Goal: Task Accomplishment & Management: Manage account settings

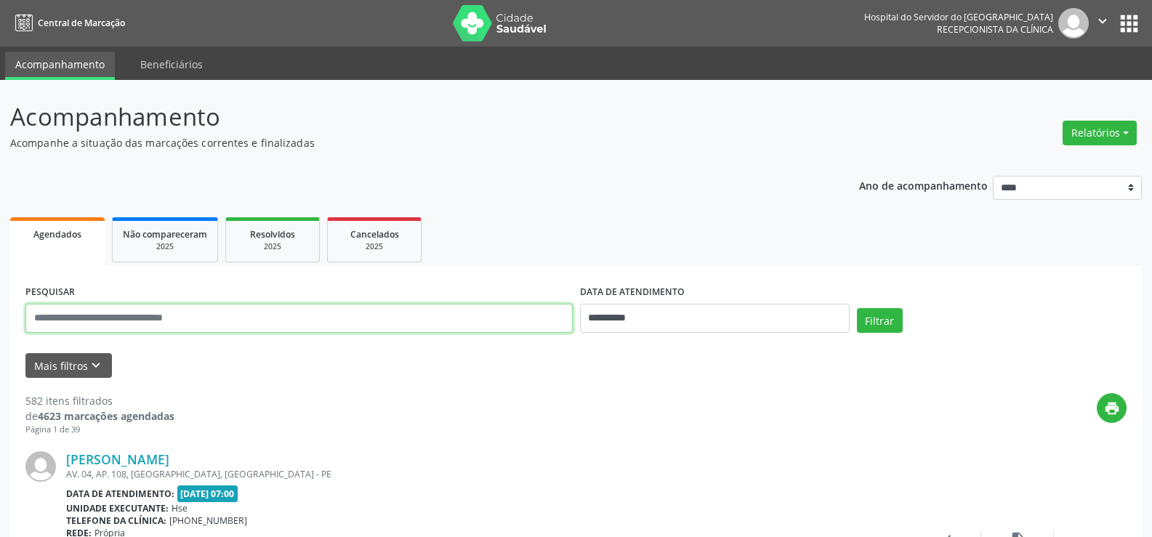
click at [238, 313] on input "text" at bounding box center [298, 318] width 547 height 29
type input "*****"
click at [857, 308] on button "Filtrar" at bounding box center [880, 320] width 46 height 25
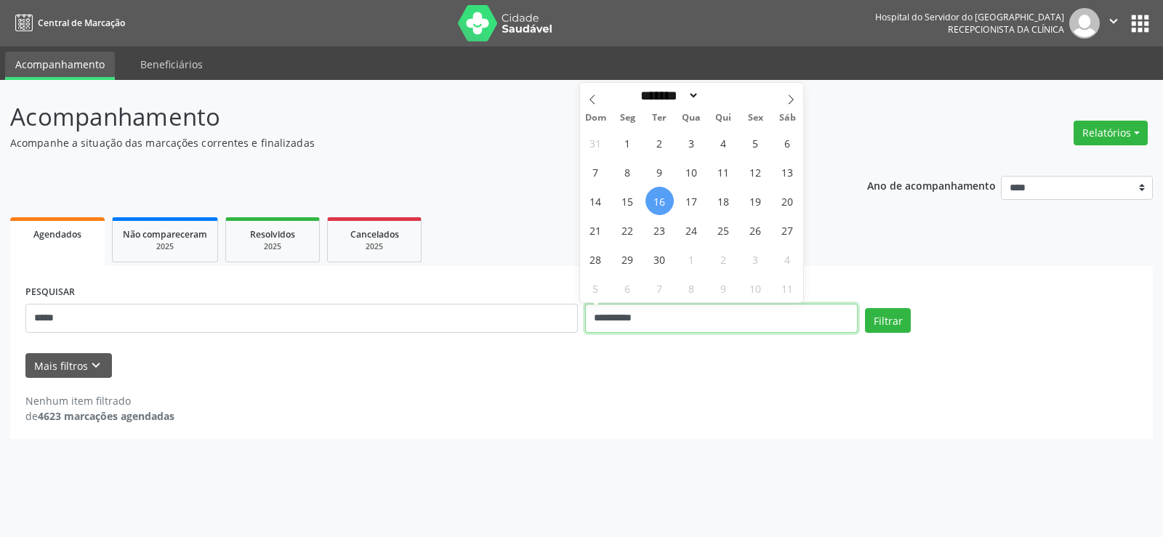
click at [641, 312] on input "**********" at bounding box center [721, 318] width 273 height 29
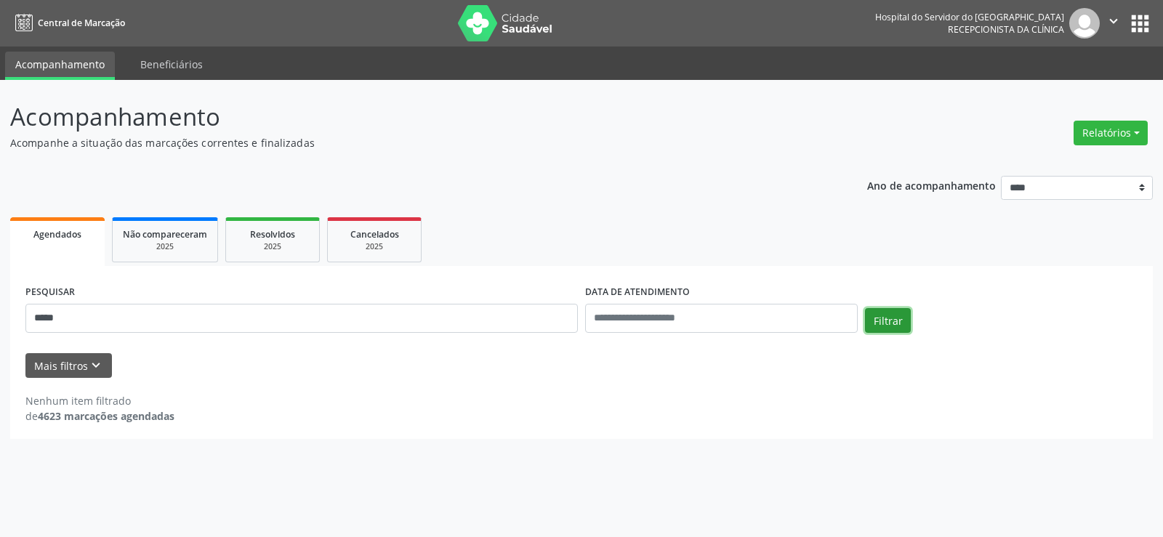
click at [895, 320] on button "Filtrar" at bounding box center [888, 320] width 46 height 25
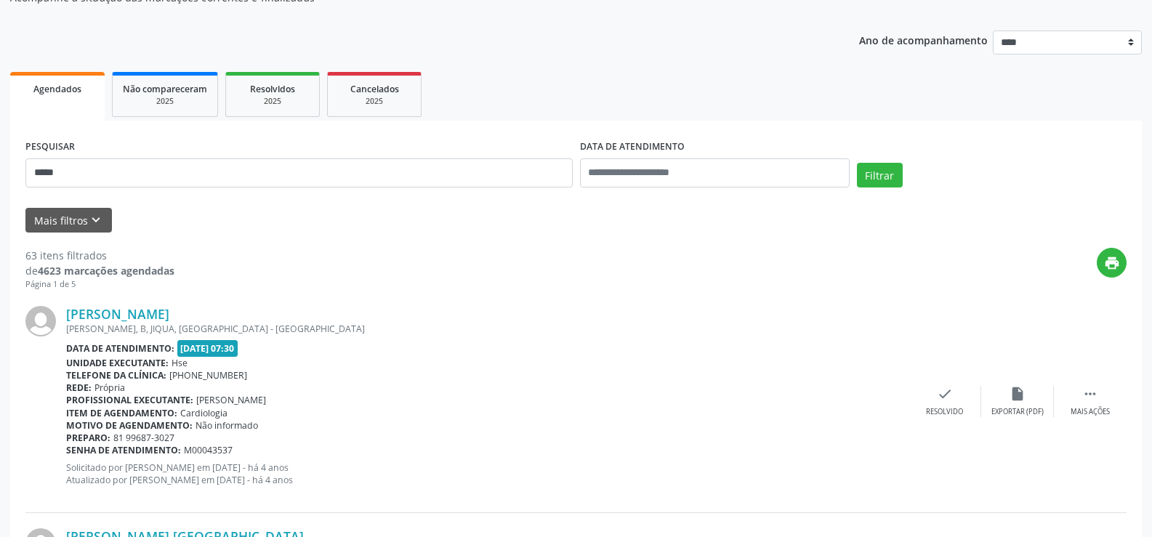
scroll to position [73, 0]
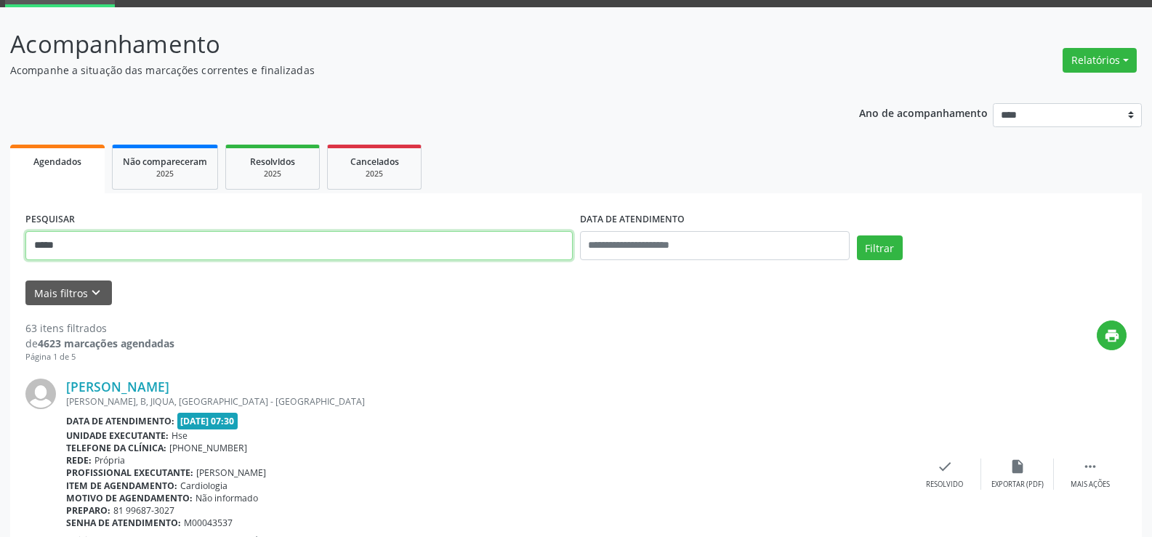
click at [275, 244] on input "*****" at bounding box center [298, 245] width 547 height 29
type input "**********"
click at [857, 235] on button "Filtrar" at bounding box center [880, 247] width 46 height 25
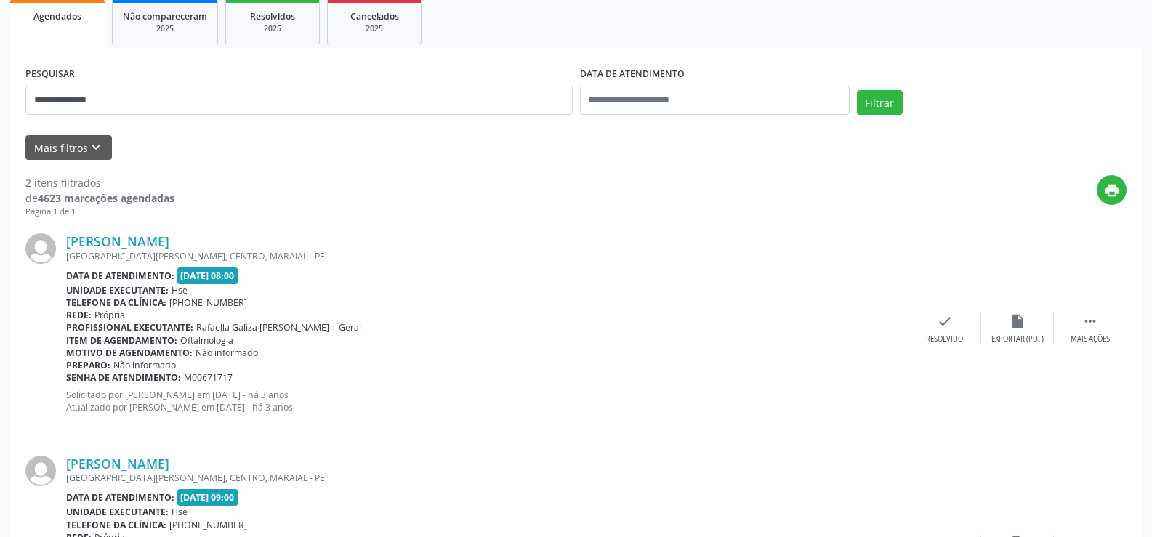
scroll to position [368, 0]
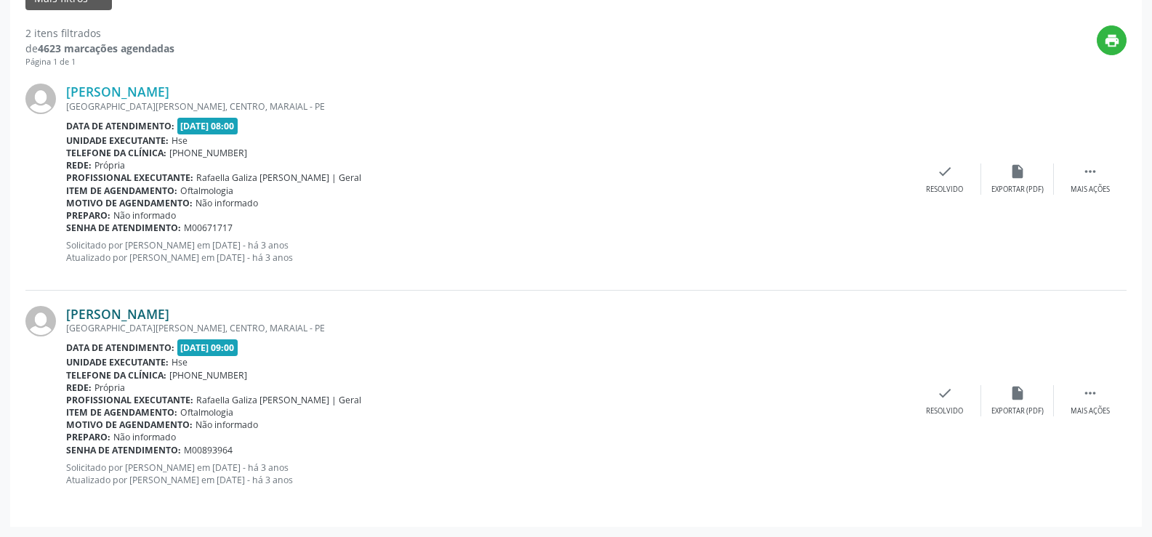
click at [140, 315] on link "Edgar Ferreira da Silva" at bounding box center [117, 314] width 103 height 16
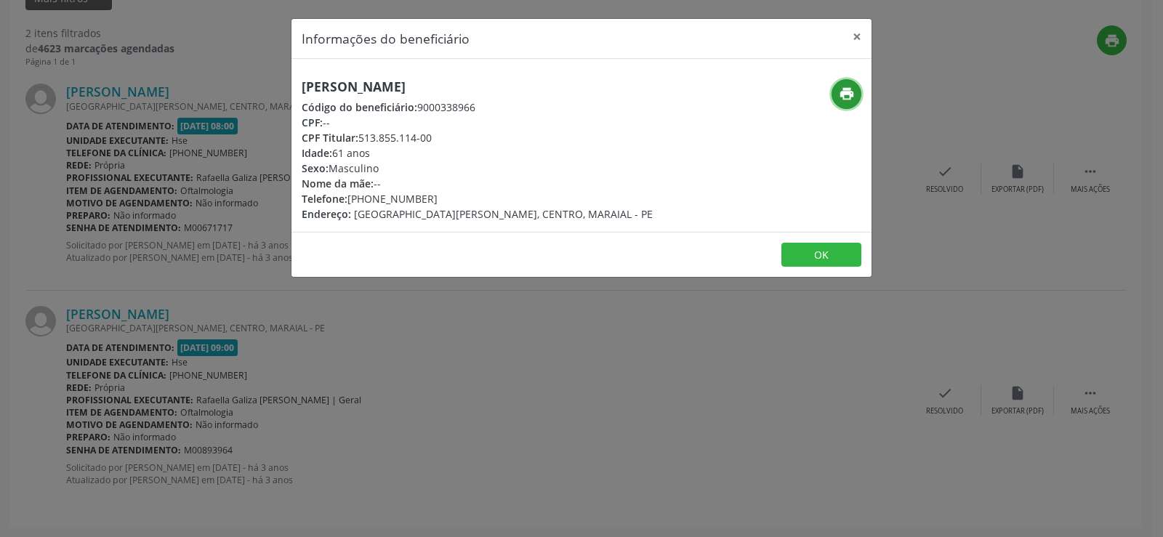
click at [834, 95] on button "print" at bounding box center [846, 94] width 30 height 30
click at [859, 41] on button "×" at bounding box center [856, 37] width 29 height 36
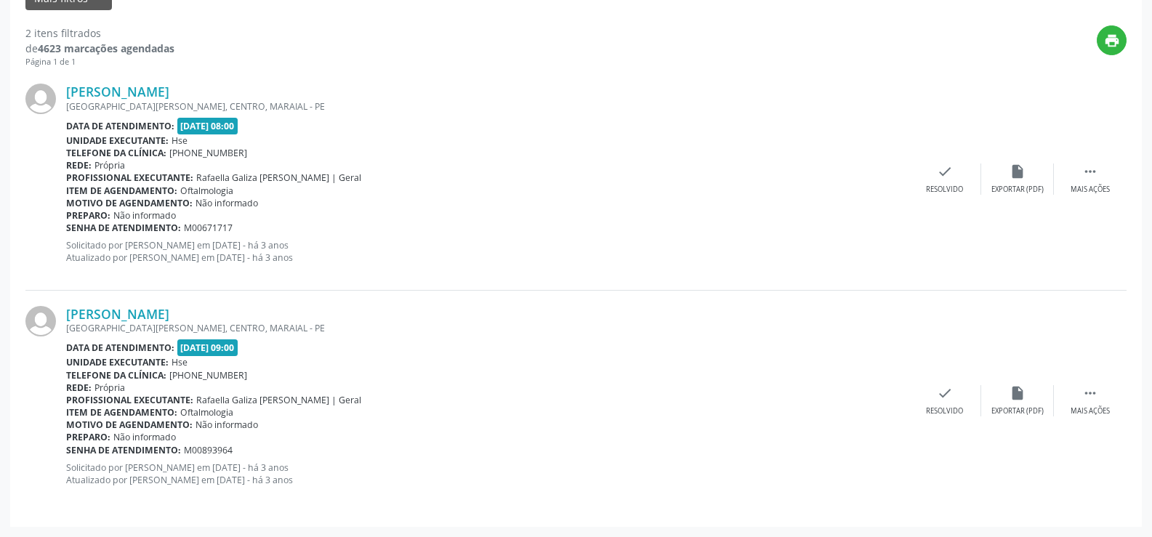
scroll to position [150, 0]
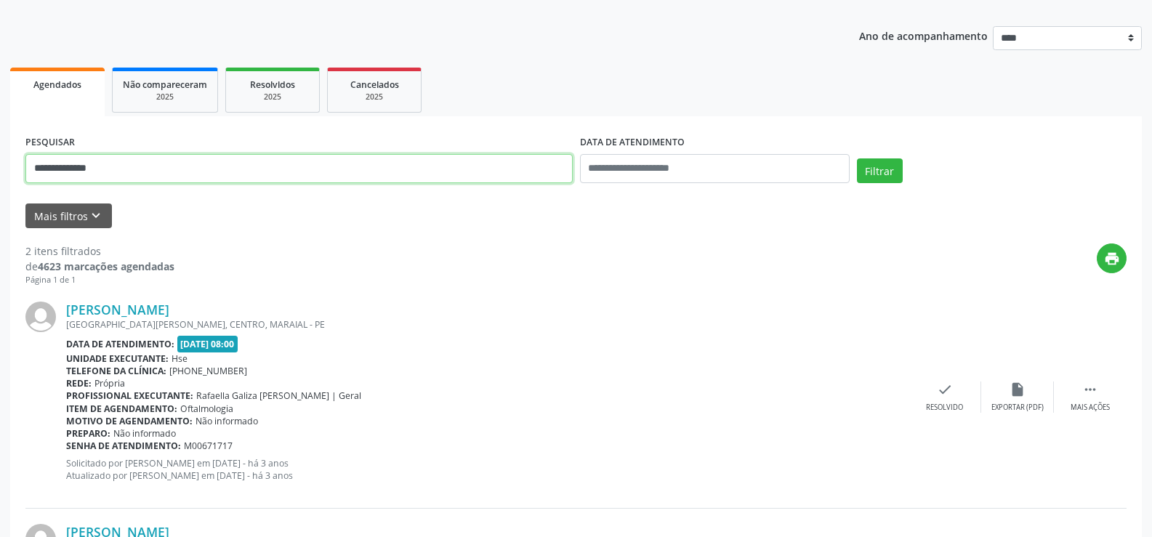
click at [352, 161] on input "**********" at bounding box center [298, 168] width 547 height 29
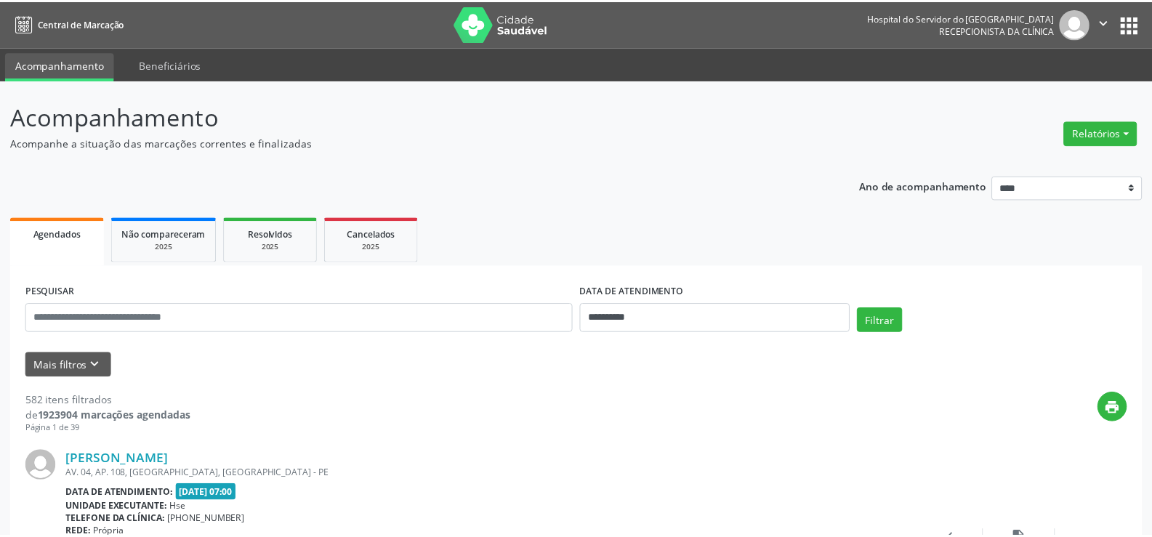
scroll to position [150, 0]
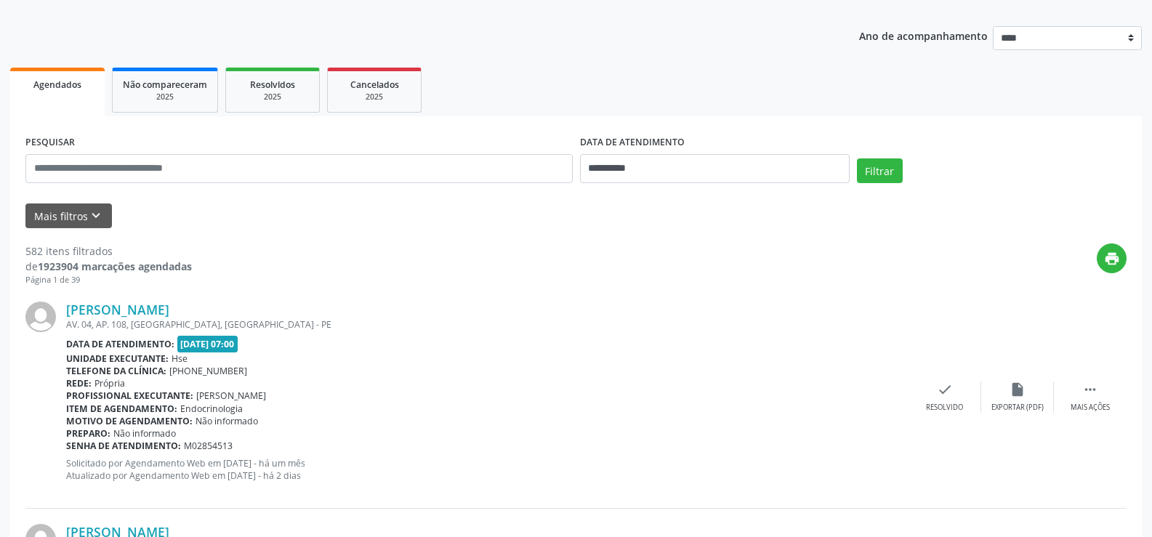
click at [307, 185] on div "PESQUISAR" at bounding box center [299, 163] width 554 height 62
click at [308, 166] on input "text" at bounding box center [298, 168] width 547 height 29
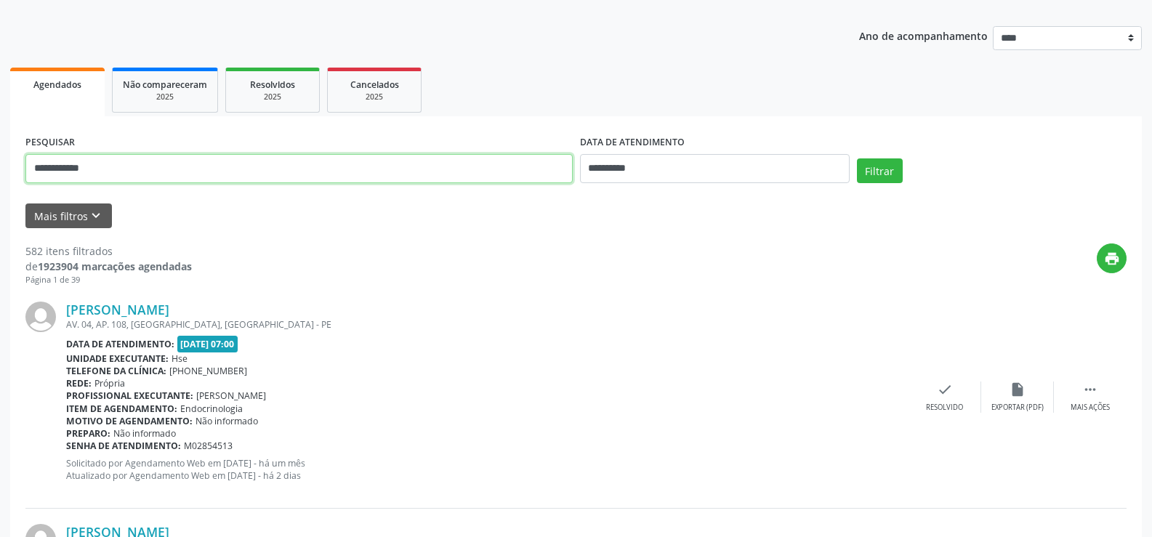
type input "**********"
click at [857, 158] on button "Filtrar" at bounding box center [880, 170] width 46 height 25
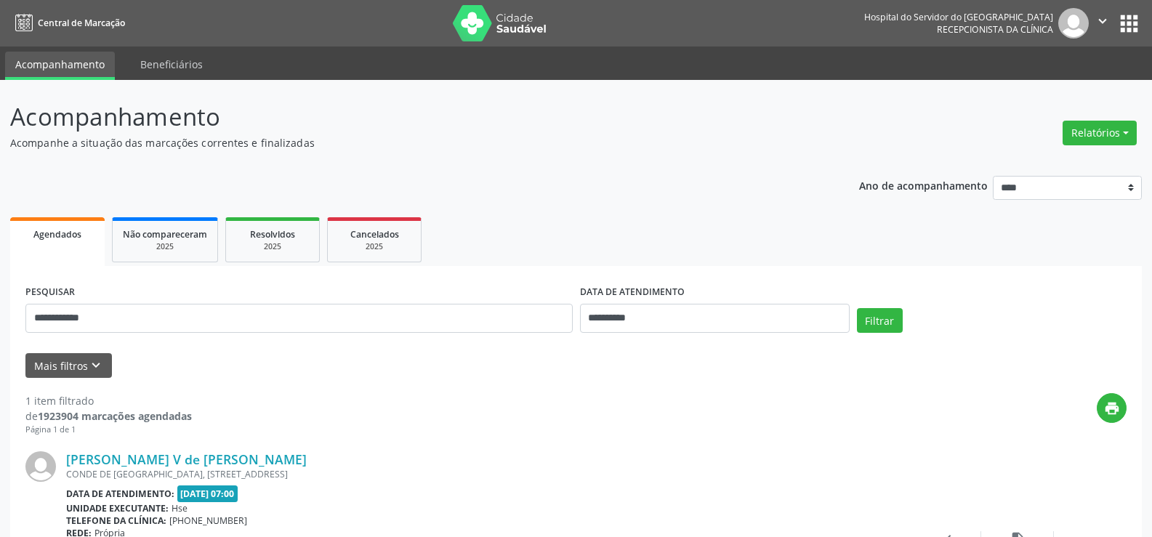
scroll to position [145, 0]
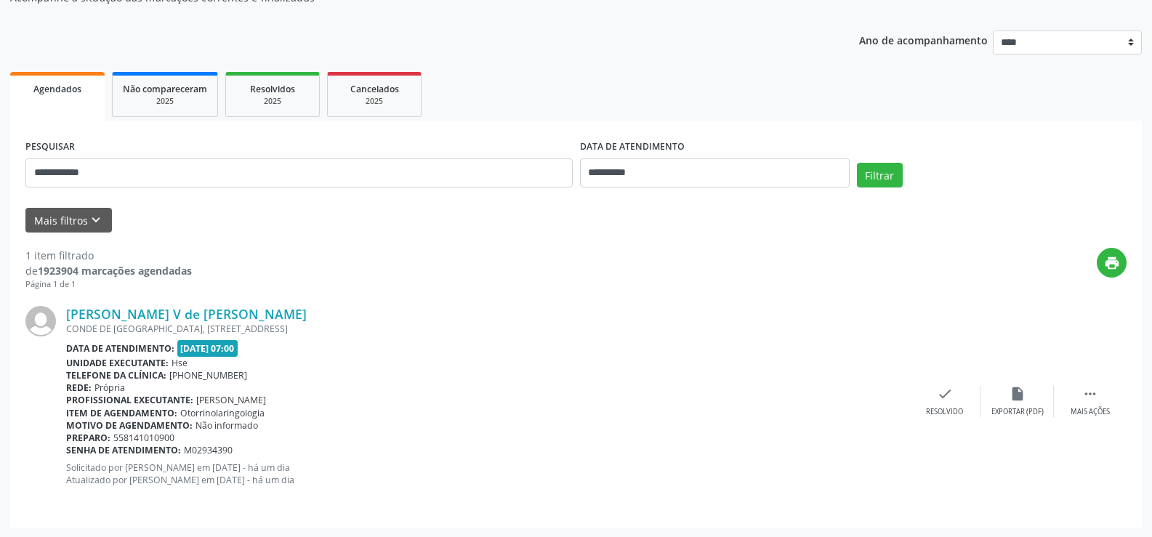
drag, startPoint x: 100, startPoint y: 80, endPoint x: 796, endPoint y: 330, distance: 739.7
click at [729, 342] on div "Data de atendimento: 16/09/2025 - 07:00" at bounding box center [487, 348] width 842 height 17
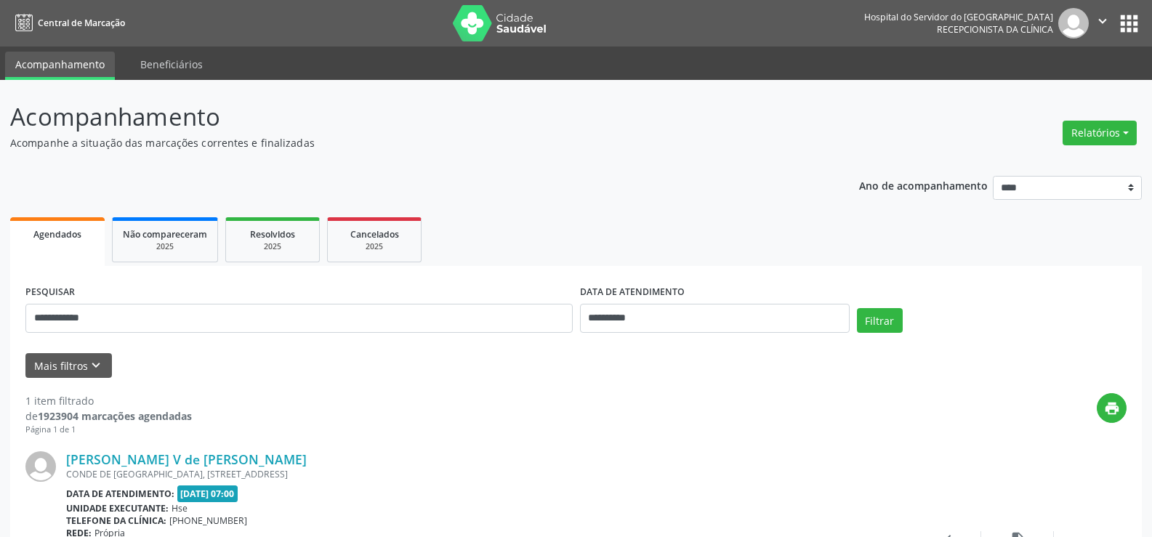
click at [536, 21] on img at bounding box center [500, 23] width 94 height 36
click at [55, 359] on button "Mais filtros keyboard_arrow_down" at bounding box center [68, 365] width 86 height 25
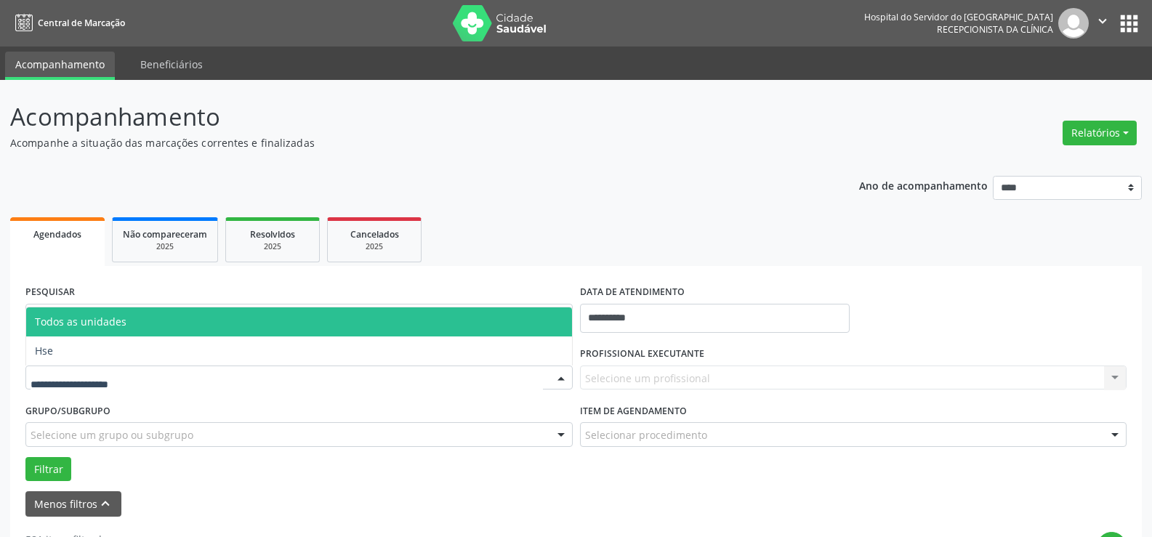
click at [58, 360] on span "Hse" at bounding box center [299, 350] width 546 height 29
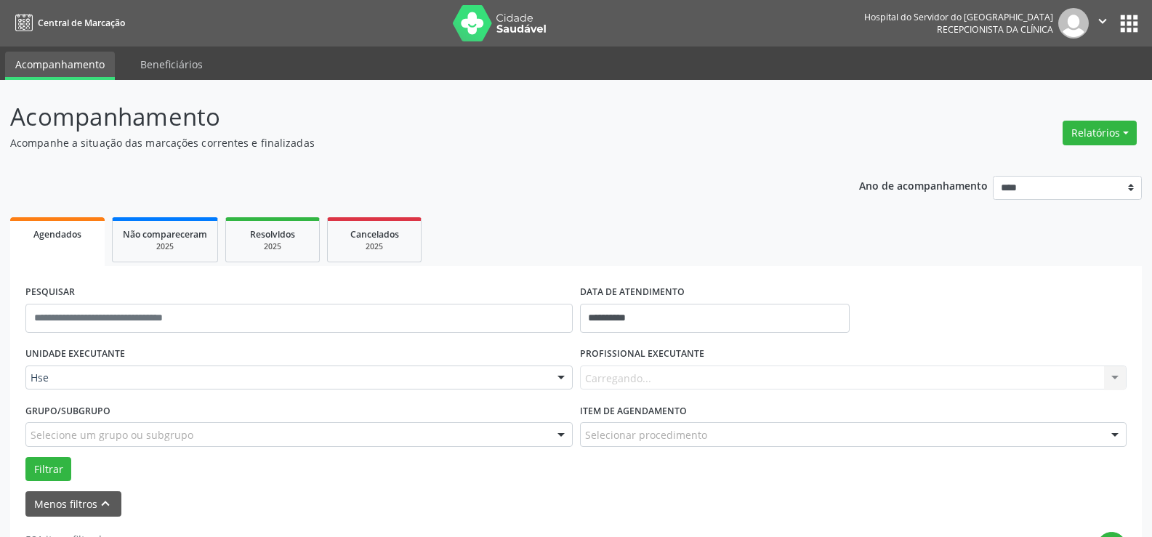
click at [619, 377] on div "Carregando... Nenhum resultado encontrado para: " " Não há nenhuma opção para s…" at bounding box center [853, 378] width 547 height 25
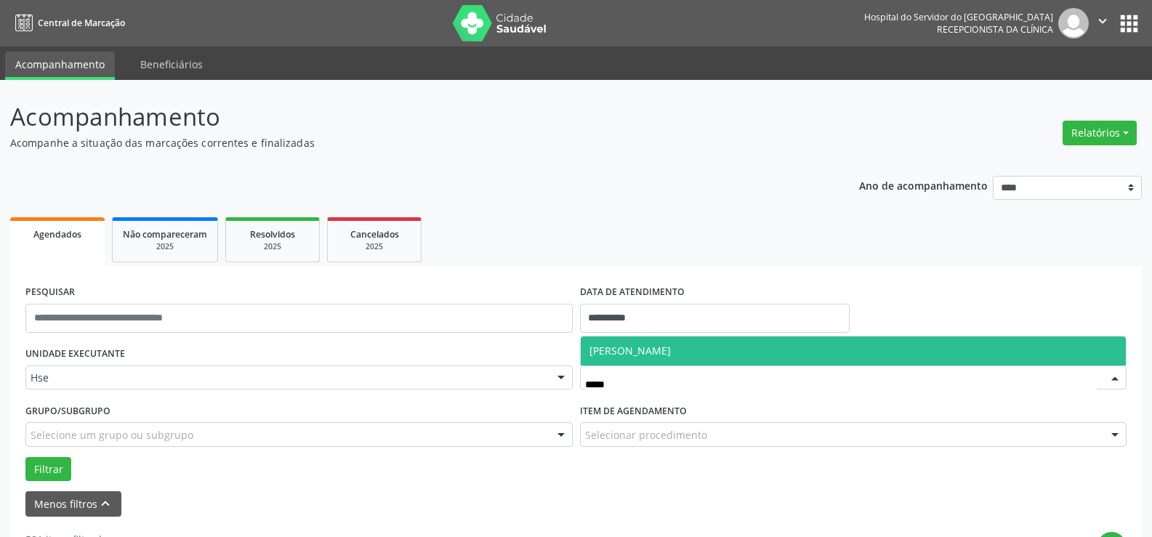
type input "******"
click at [659, 359] on span "[PERSON_NAME]" at bounding box center [854, 350] width 546 height 29
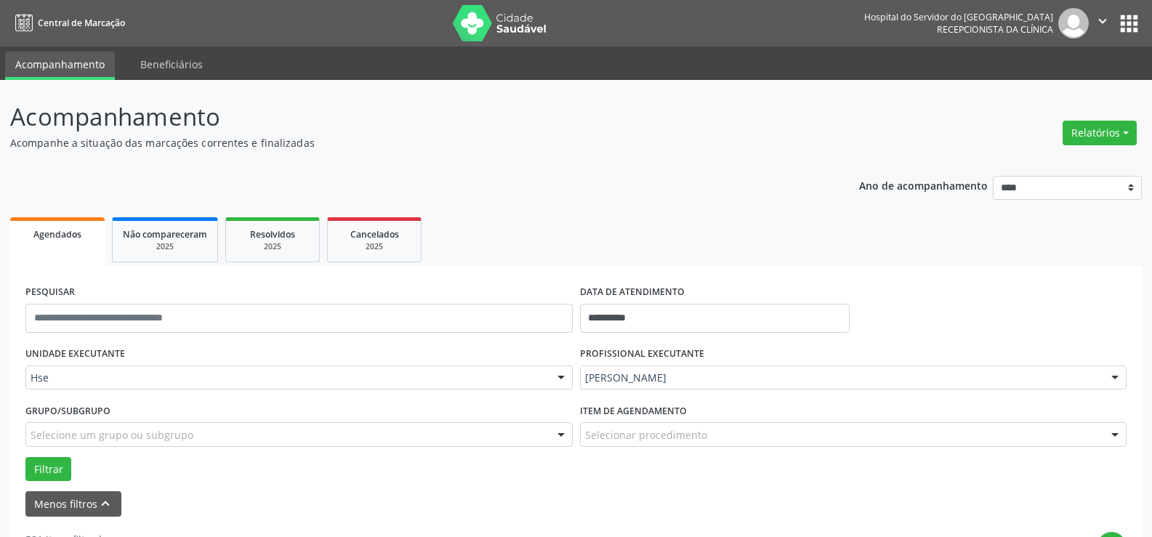
scroll to position [73, 0]
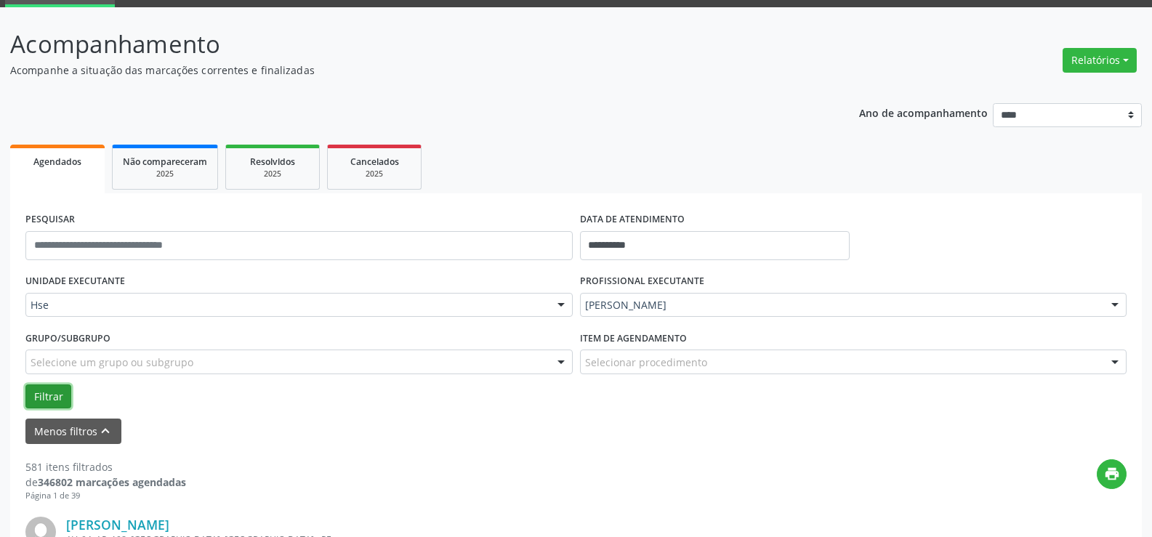
click at [61, 400] on button "Filtrar" at bounding box center [48, 396] width 46 height 25
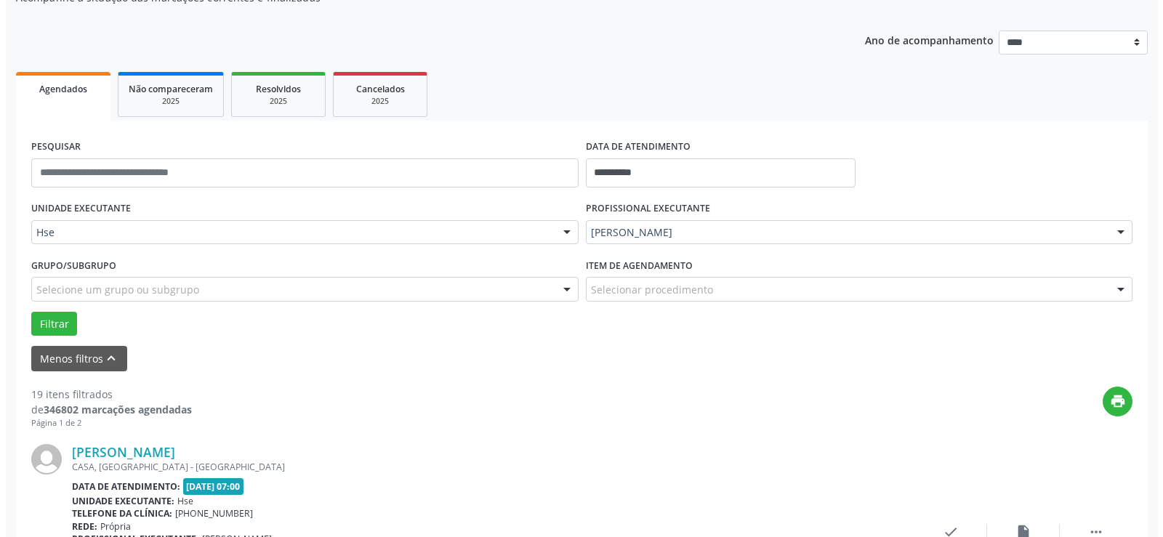
scroll to position [291, 0]
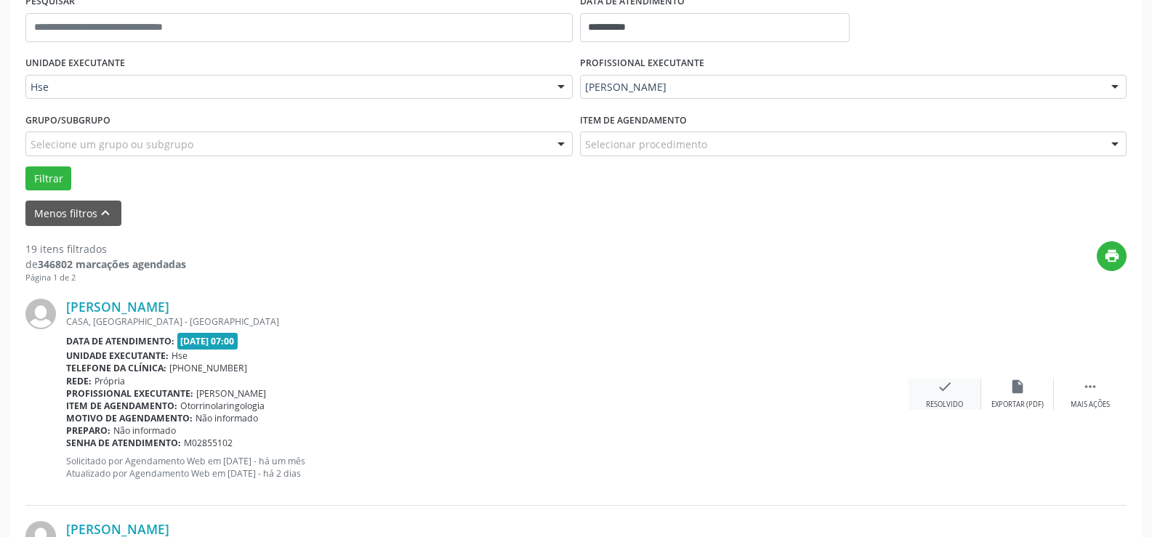
click at [951, 400] on div "Resolvido" at bounding box center [944, 405] width 37 height 10
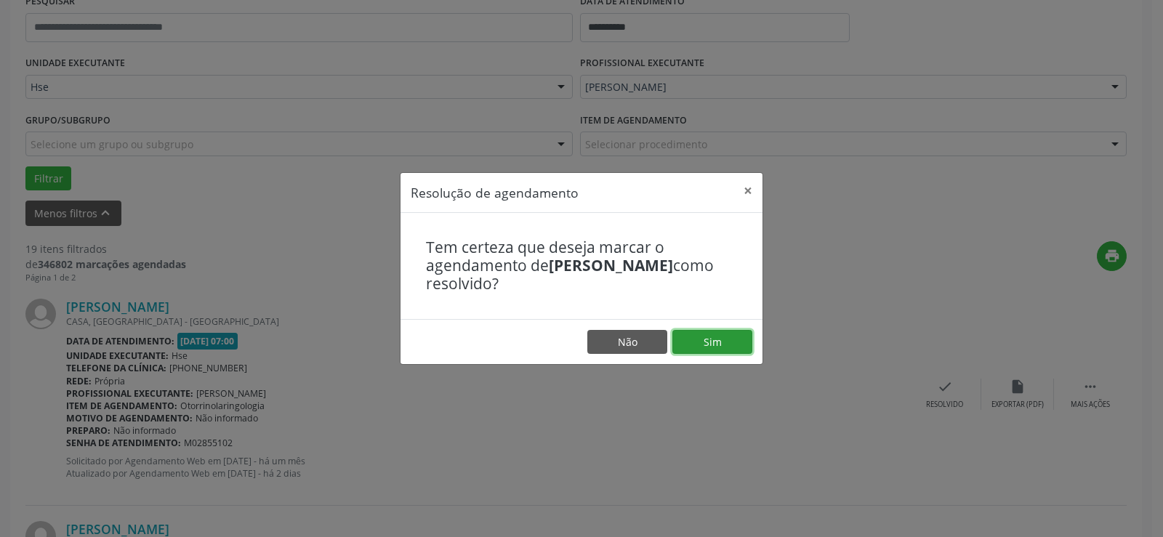
click at [724, 342] on button "Sim" at bounding box center [712, 342] width 80 height 25
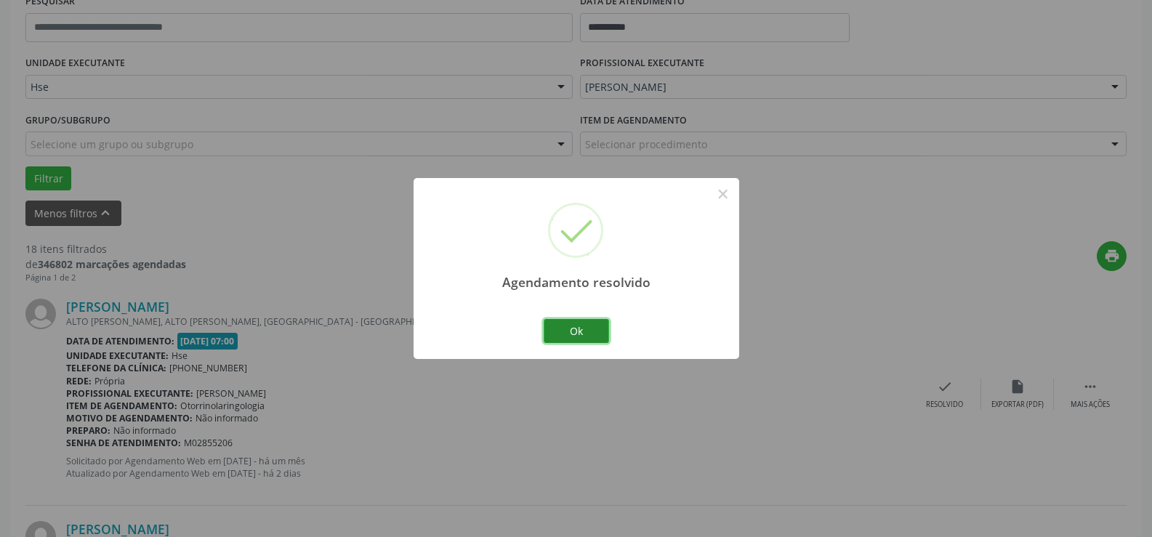
click at [599, 330] on button "Ok" at bounding box center [576, 331] width 65 height 25
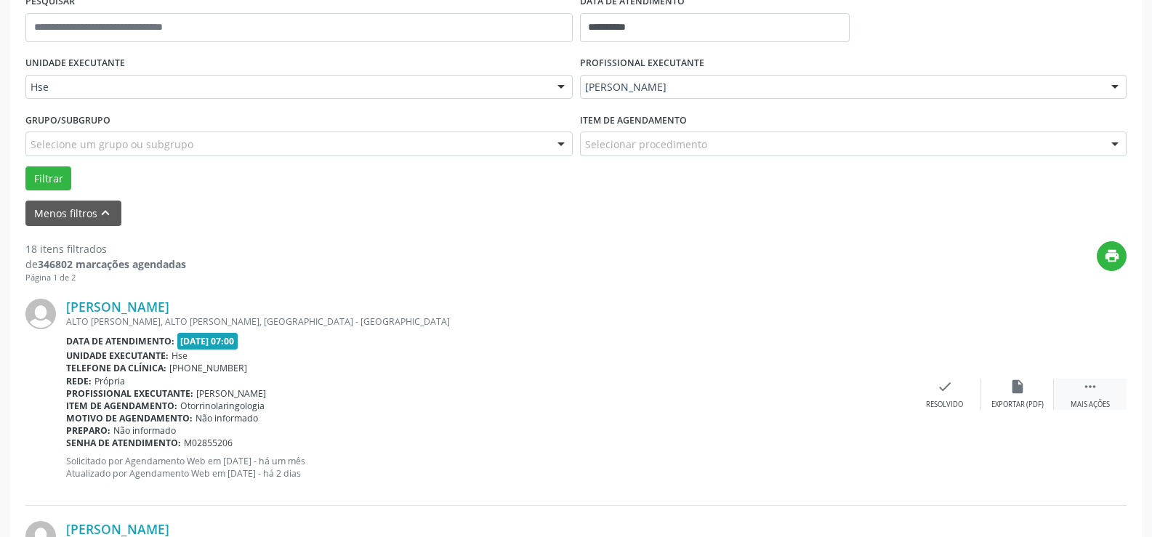
click at [1097, 398] on div " Mais ações" at bounding box center [1090, 394] width 73 height 31
click at [1010, 403] on div "Não compareceu" at bounding box center [1017, 405] width 62 height 10
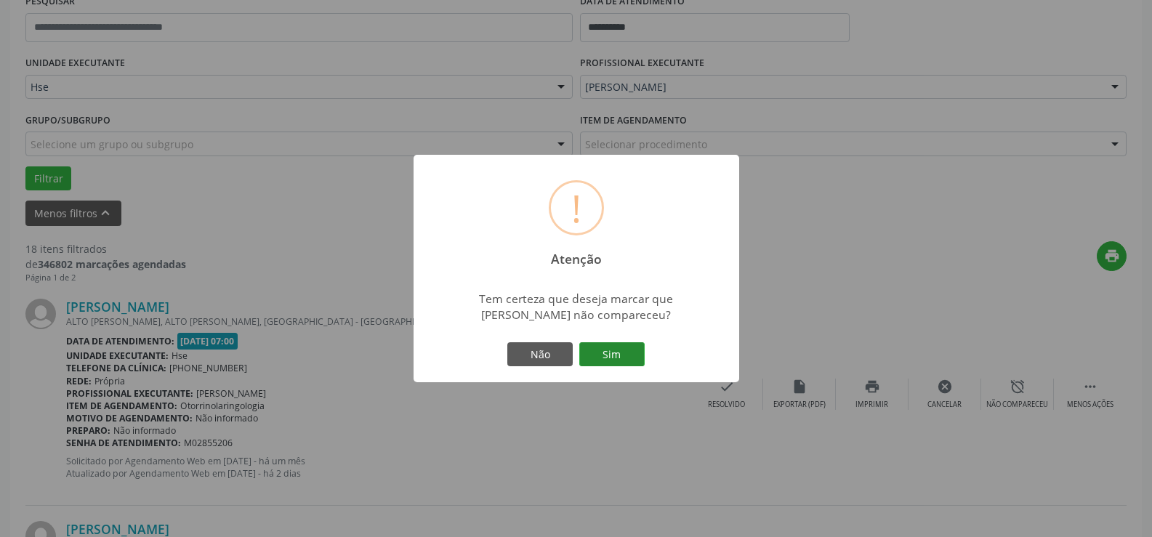
click at [594, 355] on button "Sim" at bounding box center [611, 354] width 65 height 25
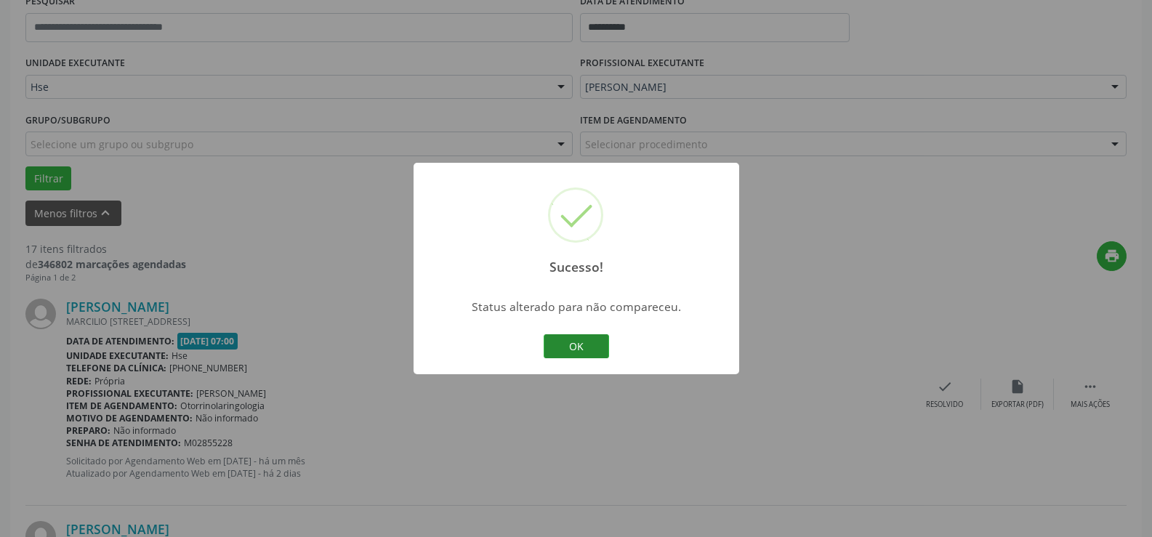
click at [579, 336] on button "OK" at bounding box center [576, 346] width 65 height 25
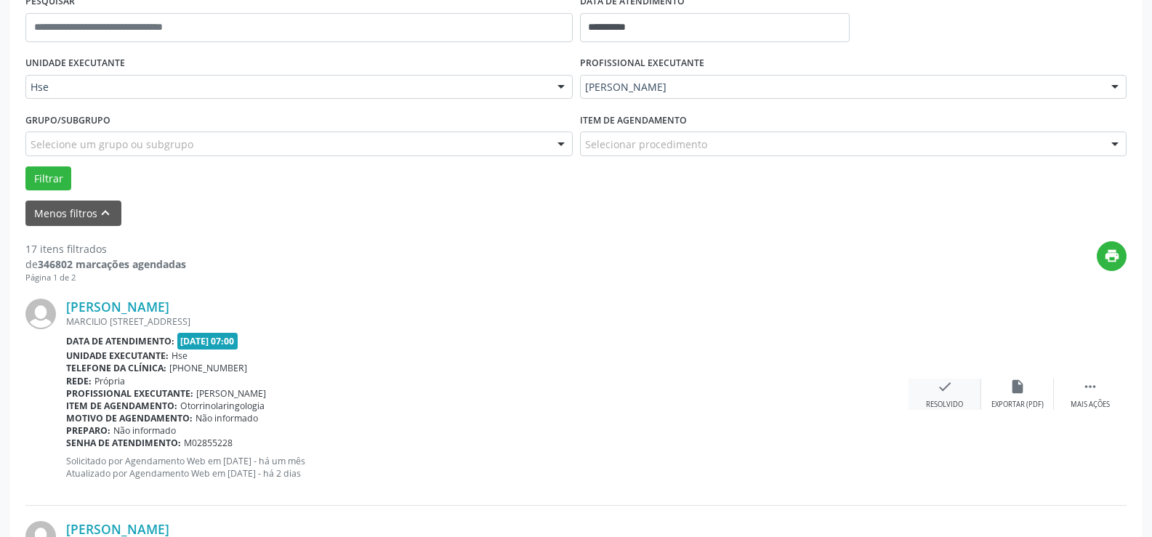
click at [948, 405] on div "Resolvido" at bounding box center [944, 405] width 37 height 10
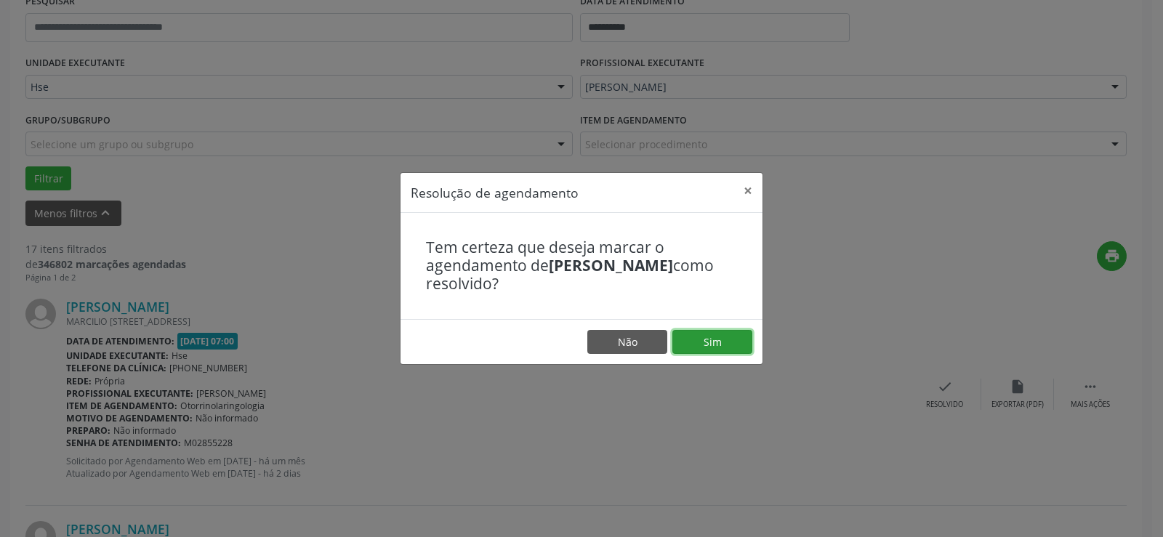
click at [707, 351] on button "Sim" at bounding box center [712, 342] width 80 height 25
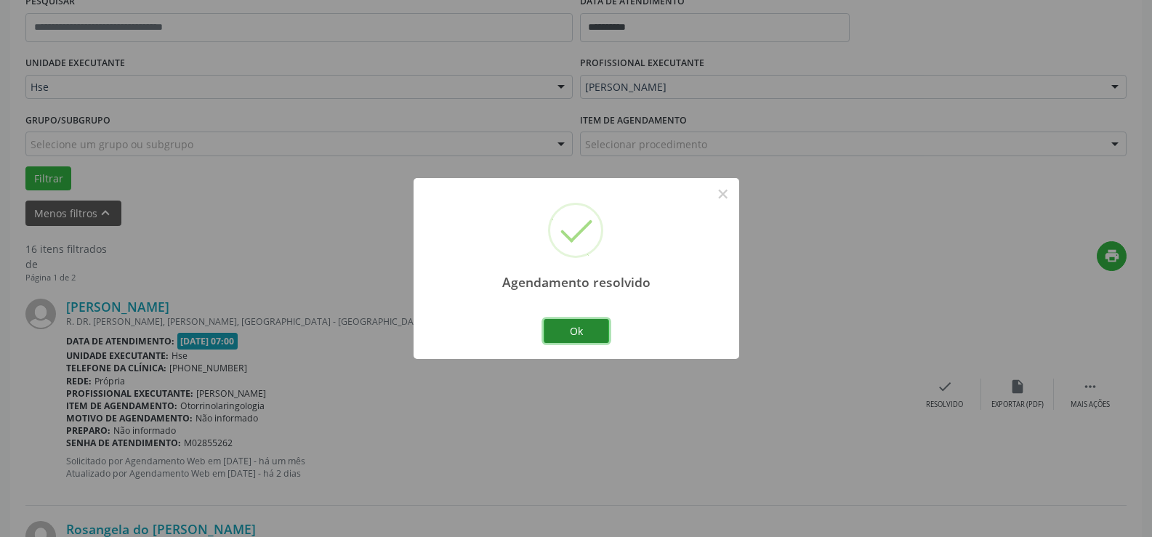
click at [599, 329] on button "Ok" at bounding box center [576, 331] width 65 height 25
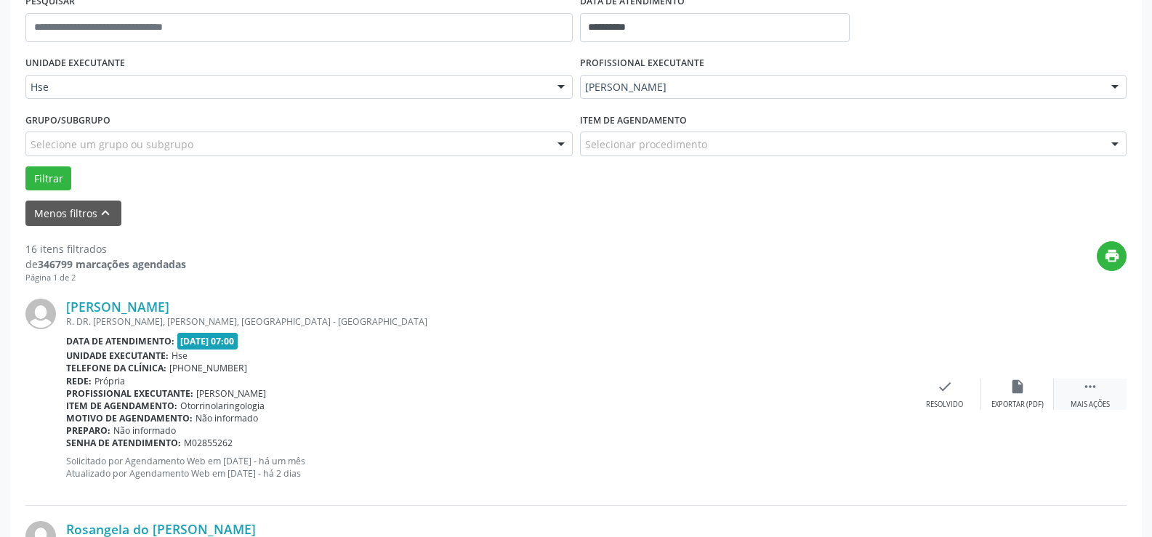
click at [1076, 387] on div " Mais ações" at bounding box center [1090, 394] width 73 height 31
click at [1021, 382] on icon "alarm_off" at bounding box center [1017, 387] width 16 height 16
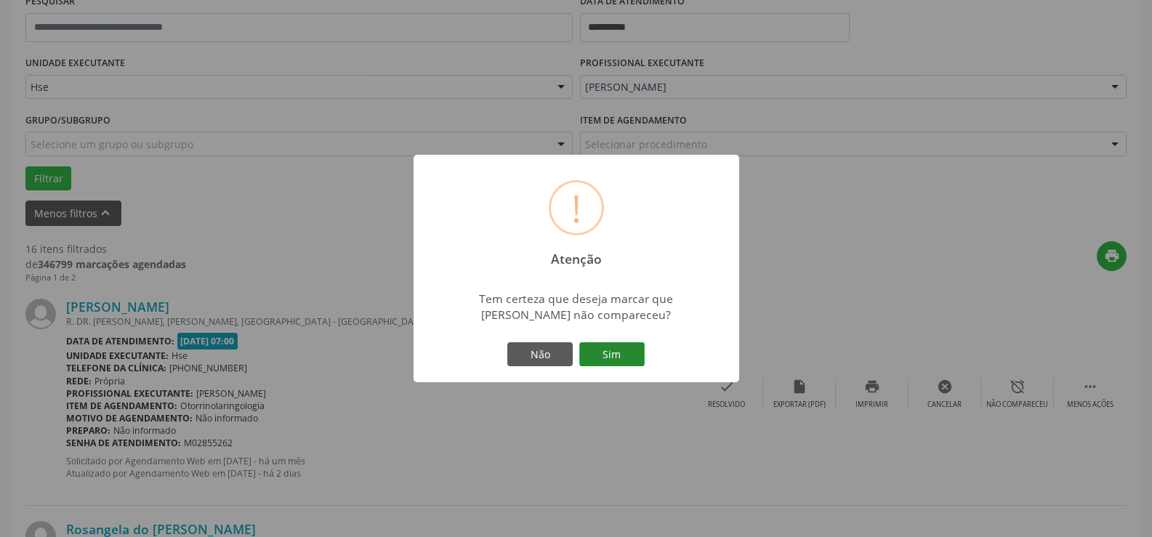
click at [608, 359] on button "Sim" at bounding box center [611, 354] width 65 height 25
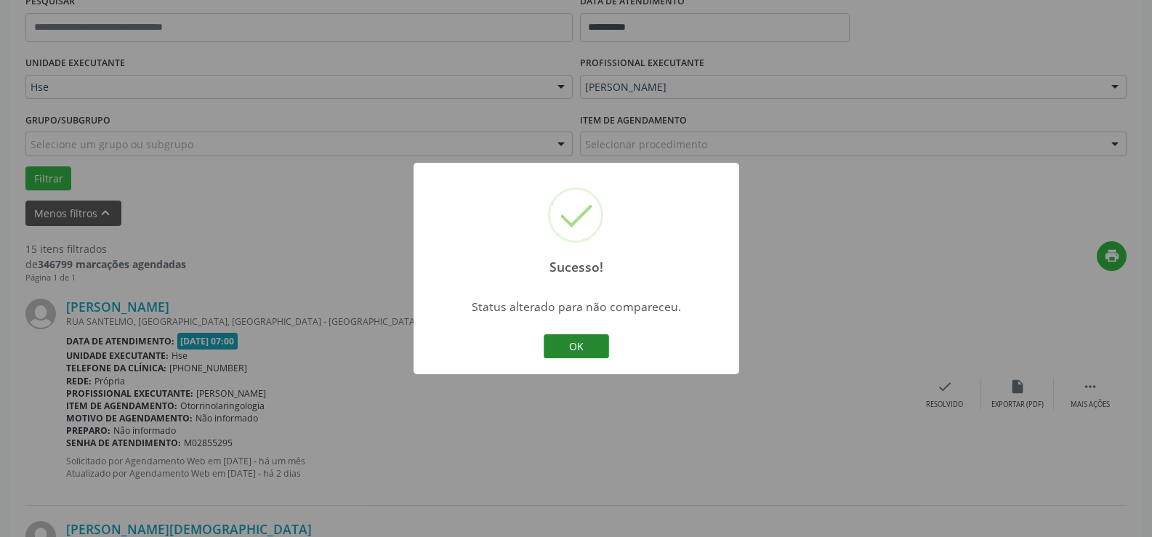
click at [554, 343] on button "OK" at bounding box center [576, 346] width 65 height 25
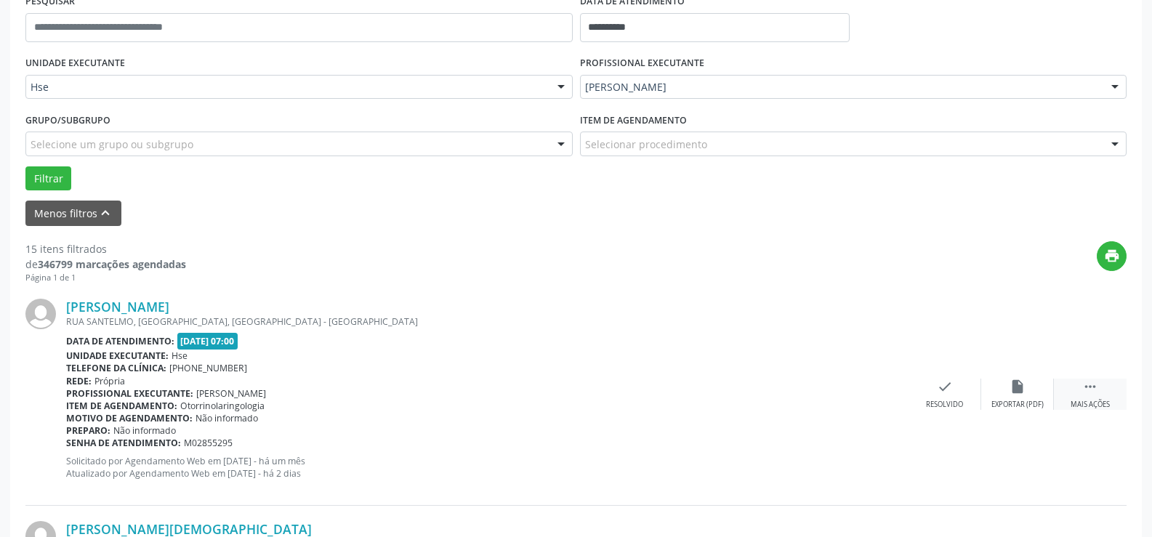
click at [1089, 391] on icon "" at bounding box center [1090, 387] width 16 height 16
click at [1027, 390] on div "alarm_off Não compareceu" at bounding box center [1017, 394] width 73 height 31
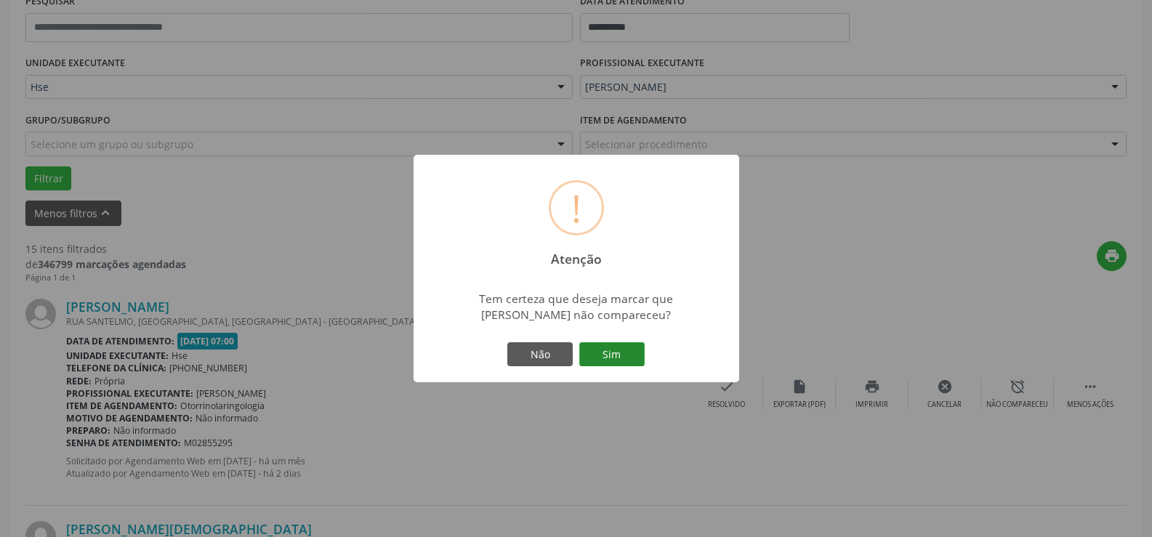
click at [609, 365] on button "Sim" at bounding box center [611, 354] width 65 height 25
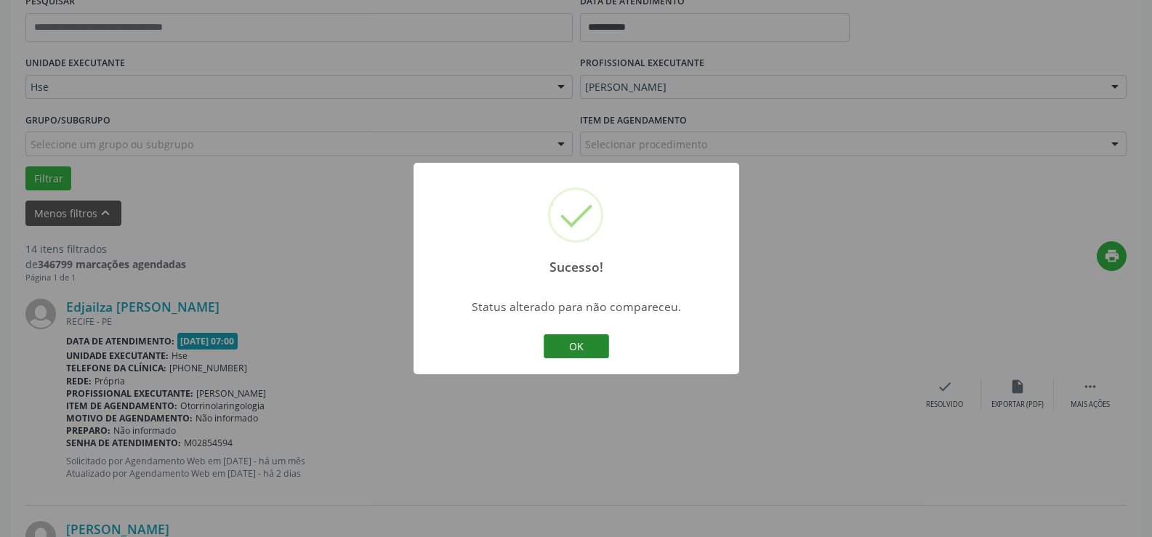
click at [568, 351] on button "OK" at bounding box center [576, 346] width 65 height 25
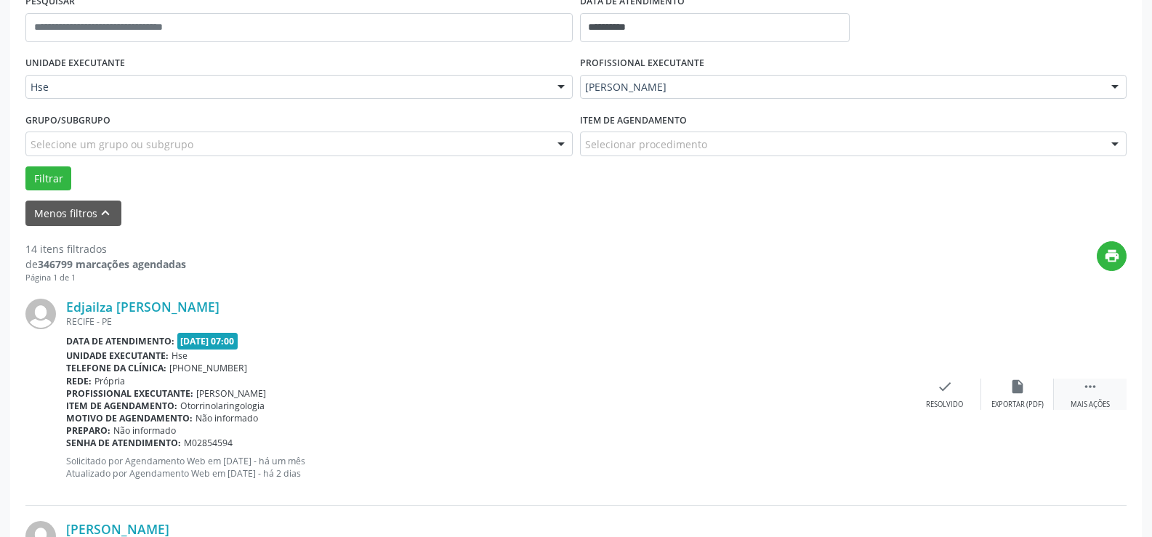
click at [1100, 392] on div " Mais ações" at bounding box center [1090, 394] width 73 height 31
click at [998, 394] on div "alarm_off Não compareceu" at bounding box center [1017, 394] width 73 height 31
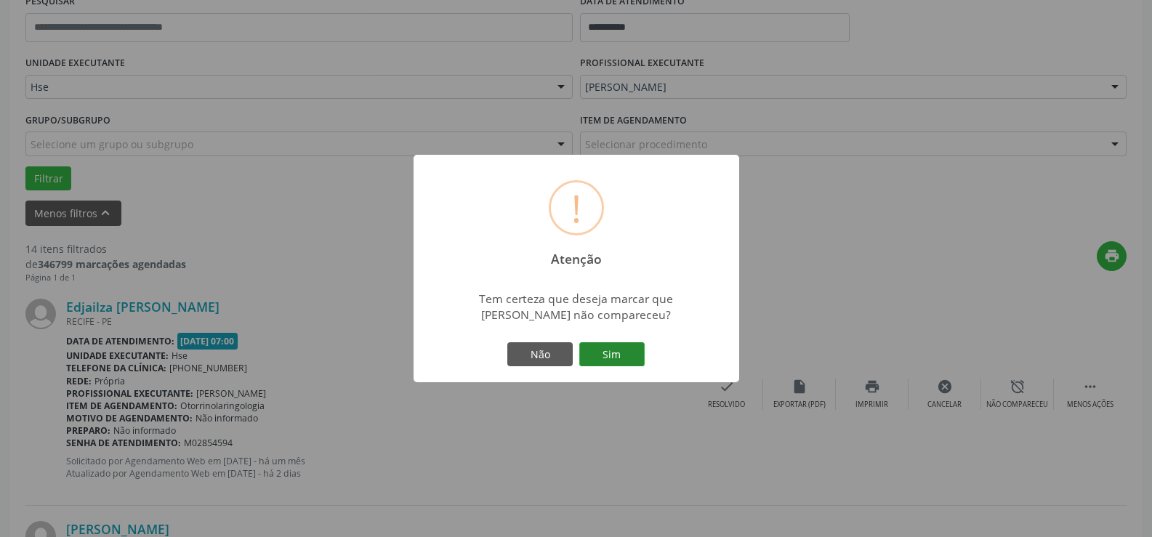
click at [618, 355] on button "Sim" at bounding box center [611, 354] width 65 height 25
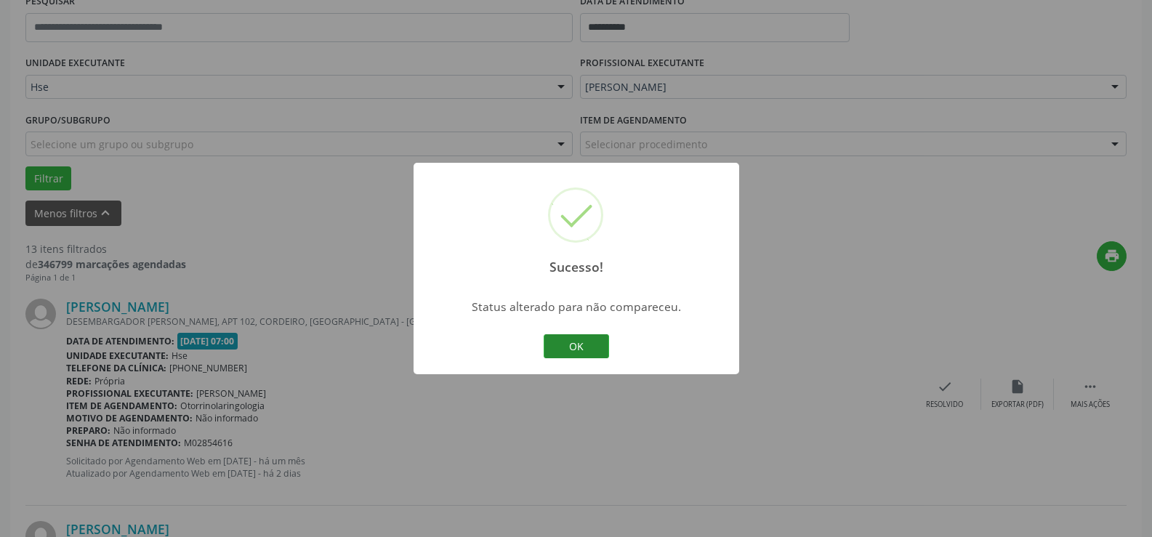
click at [563, 342] on button "OK" at bounding box center [576, 346] width 65 height 25
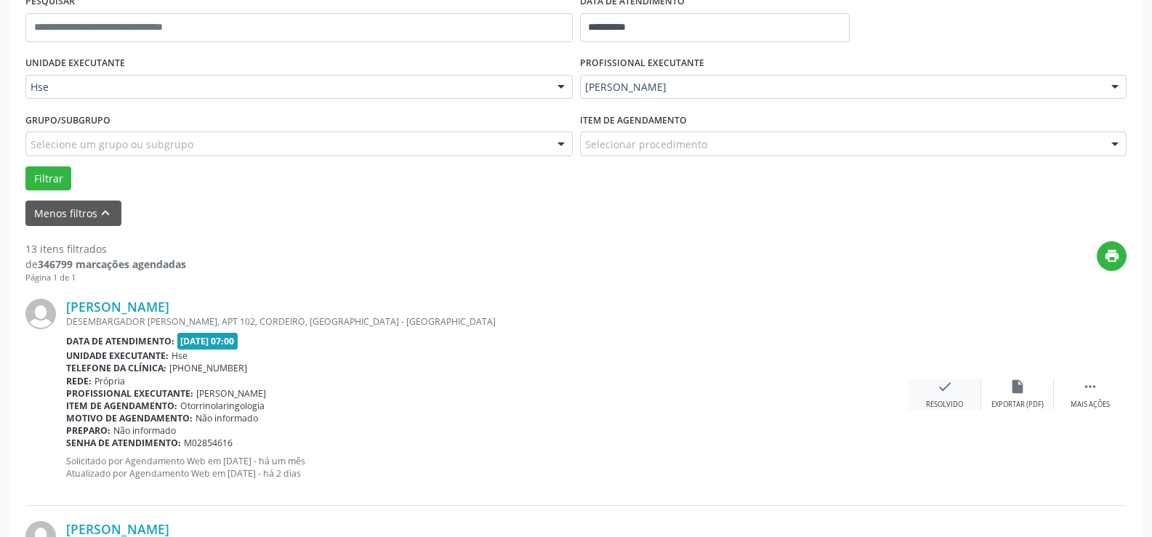
click at [914, 389] on div "check Resolvido" at bounding box center [944, 394] width 73 height 31
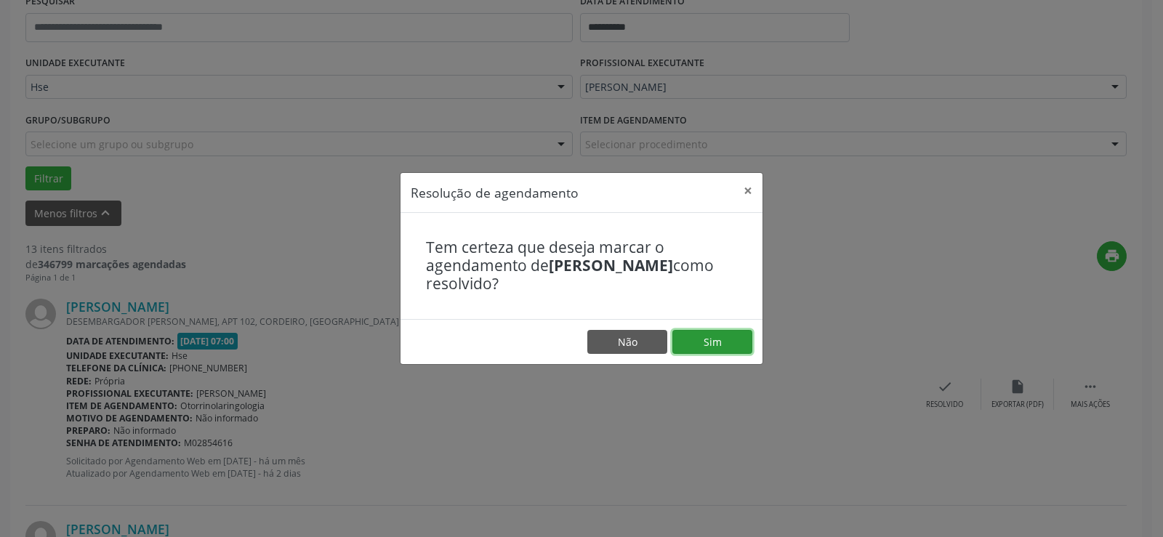
click at [714, 346] on button "Sim" at bounding box center [712, 342] width 80 height 25
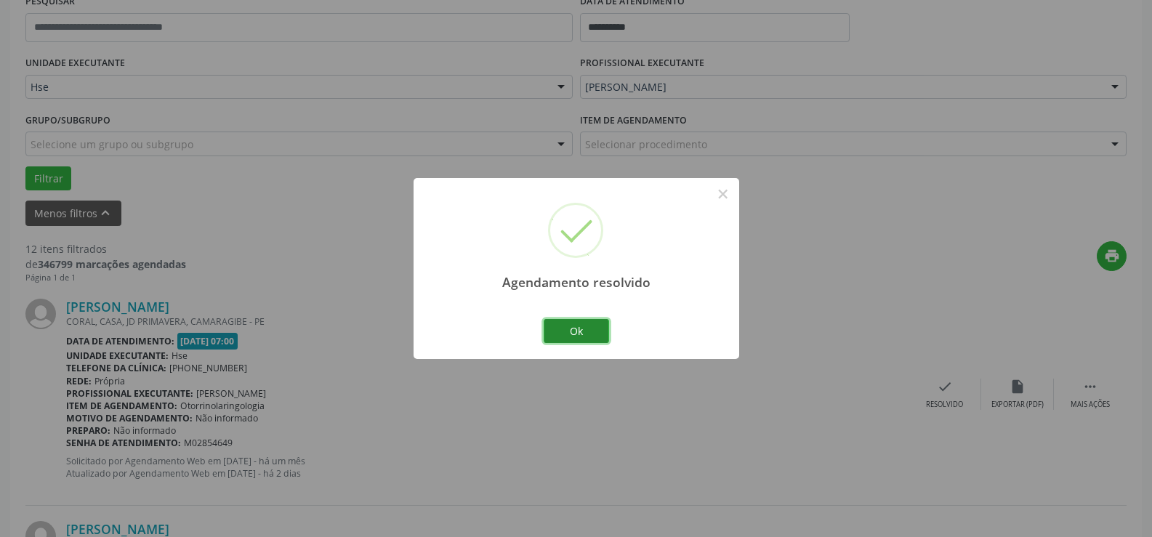
click at [575, 325] on button "Ok" at bounding box center [576, 331] width 65 height 25
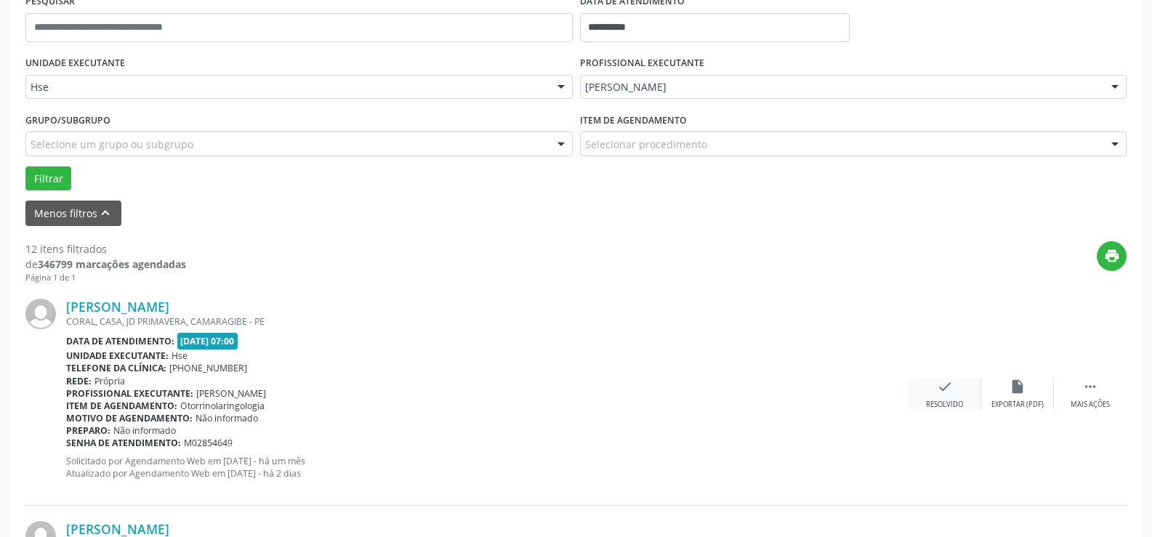
click at [944, 394] on icon "check" at bounding box center [945, 387] width 16 height 16
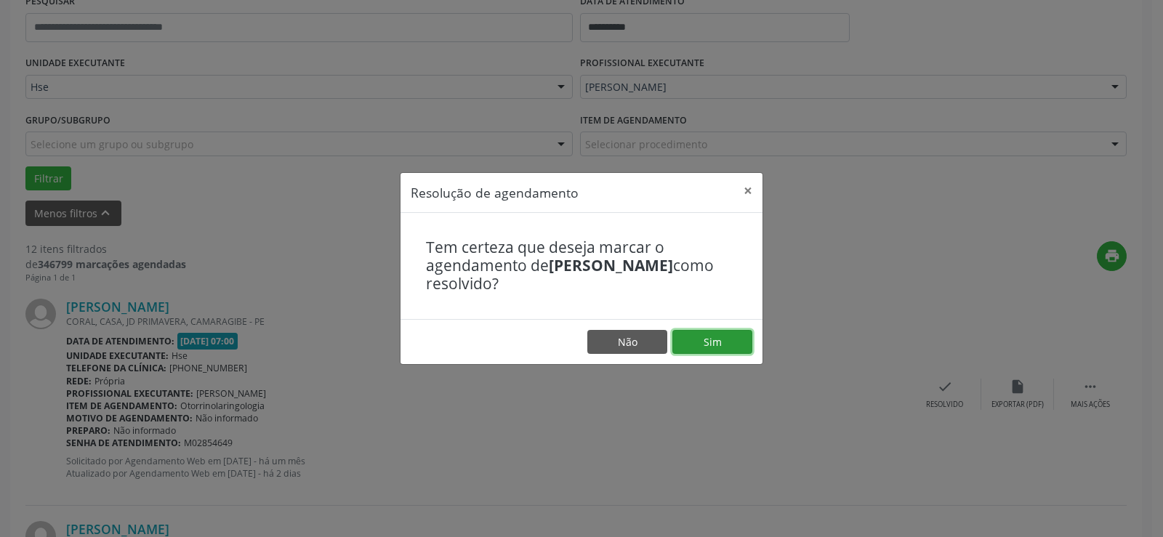
click at [725, 347] on button "Sim" at bounding box center [712, 342] width 80 height 25
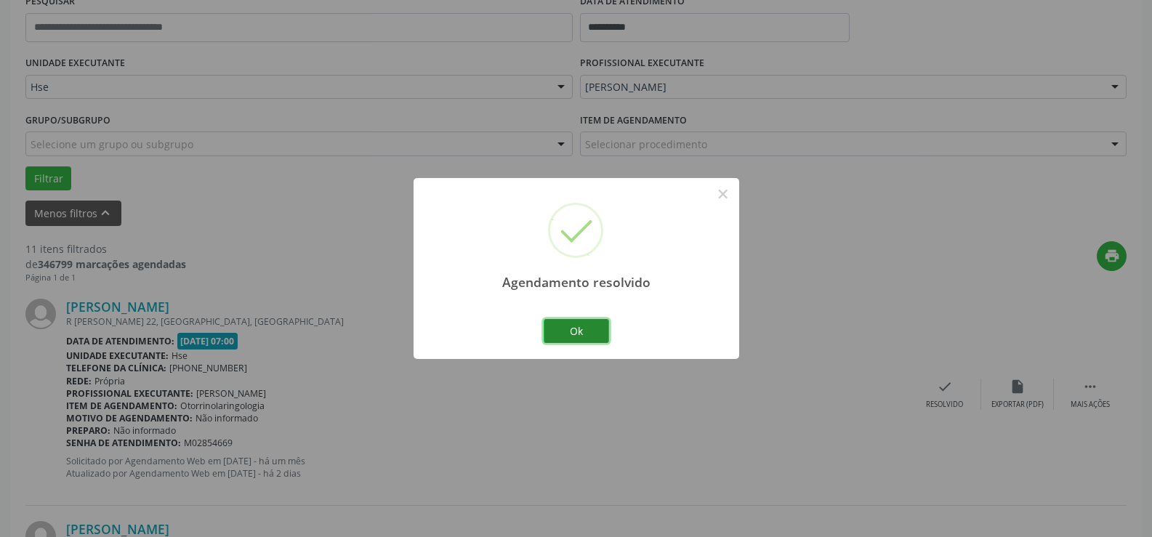
click at [583, 333] on button "Ok" at bounding box center [576, 331] width 65 height 25
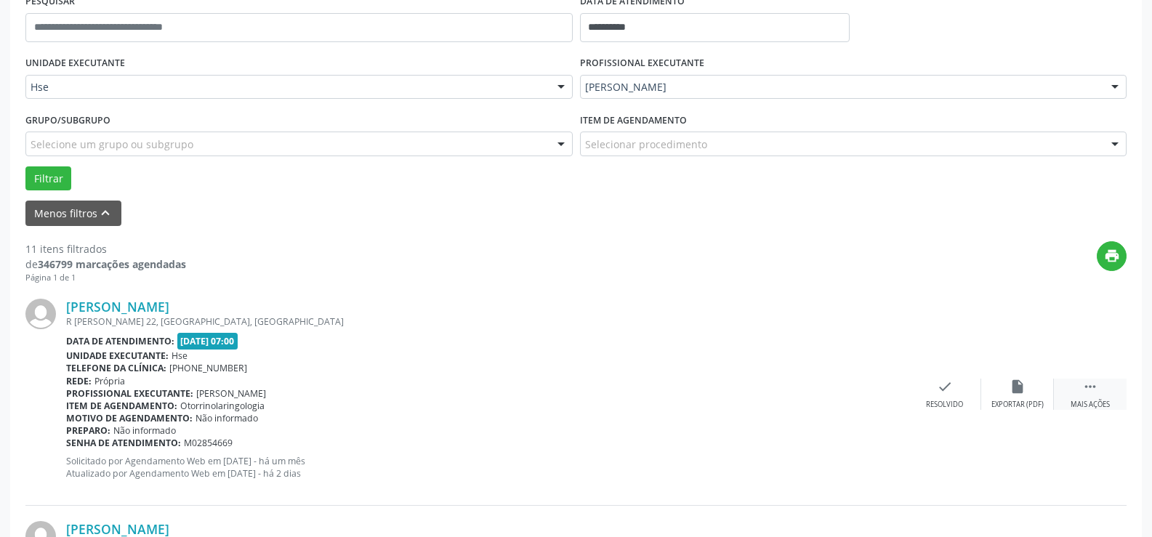
click at [1081, 397] on div " Mais ações" at bounding box center [1090, 394] width 73 height 31
click at [1041, 385] on div "alarm_off Não compareceu" at bounding box center [1017, 394] width 73 height 31
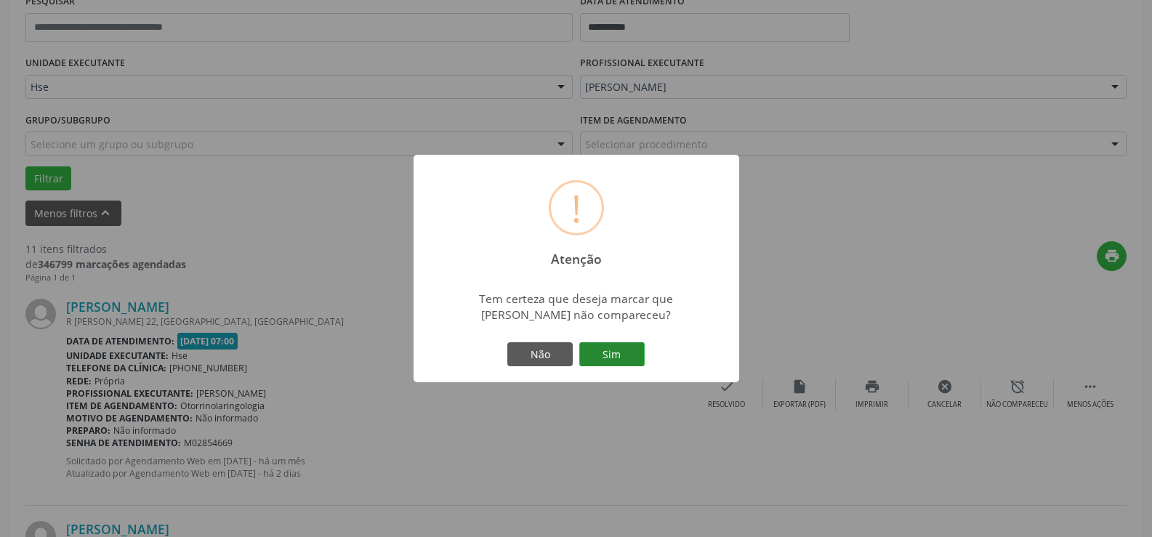
click at [625, 358] on button "Sim" at bounding box center [611, 354] width 65 height 25
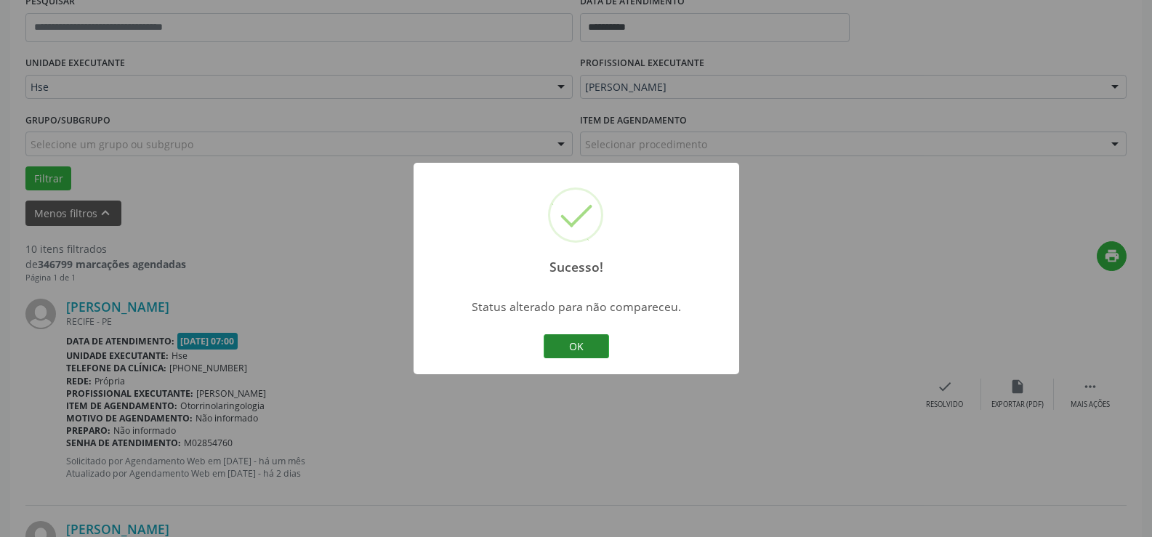
click at [549, 343] on button "OK" at bounding box center [576, 346] width 65 height 25
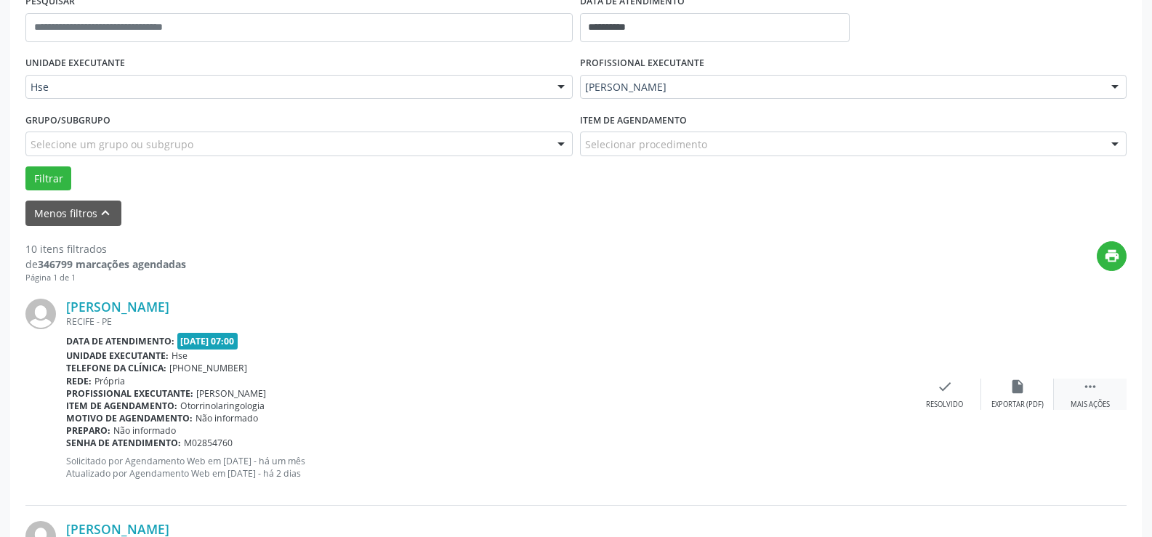
click at [1113, 392] on div " Mais ações" at bounding box center [1090, 394] width 73 height 31
click at [1002, 395] on div "alarm_off Não compareceu" at bounding box center [1017, 394] width 73 height 31
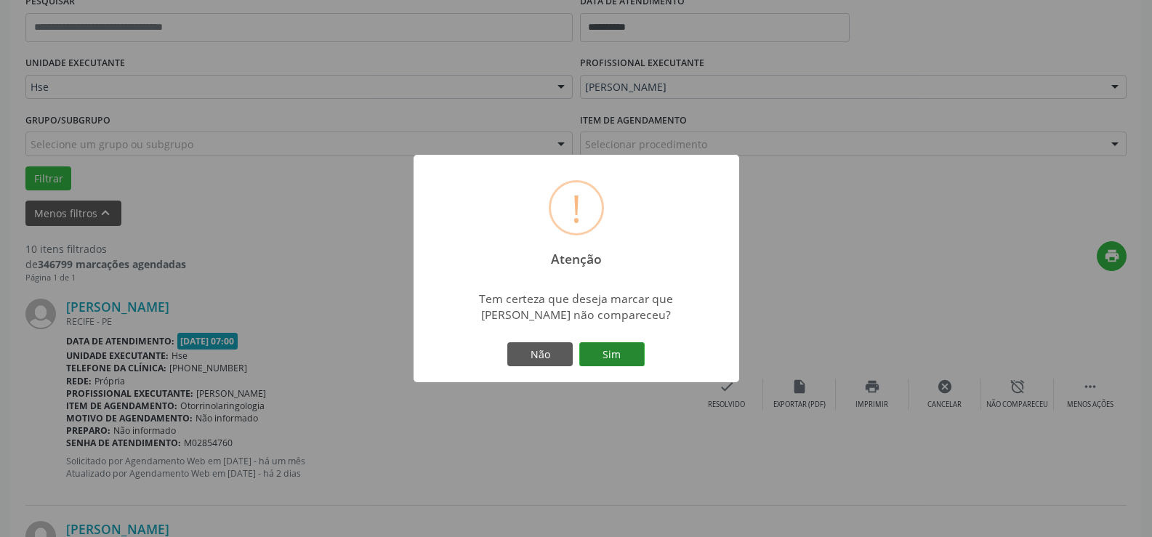
click at [620, 367] on button "Sim" at bounding box center [611, 354] width 65 height 25
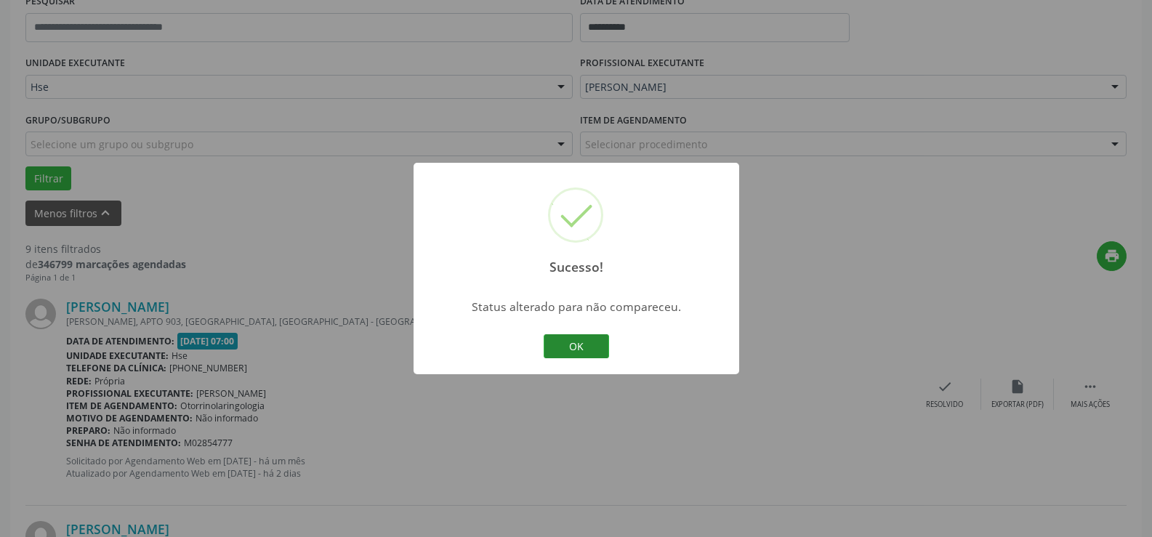
click at [578, 346] on button "OK" at bounding box center [576, 346] width 65 height 25
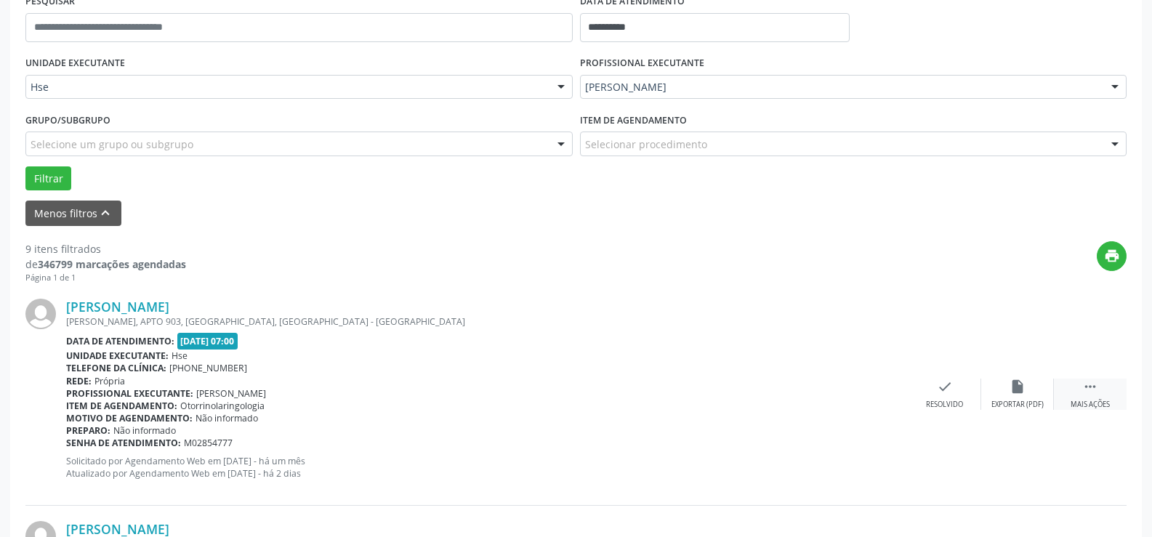
click at [1086, 398] on div " Mais ações" at bounding box center [1090, 394] width 73 height 31
click at [1027, 387] on div "alarm_off Não compareceu" at bounding box center [1017, 394] width 73 height 31
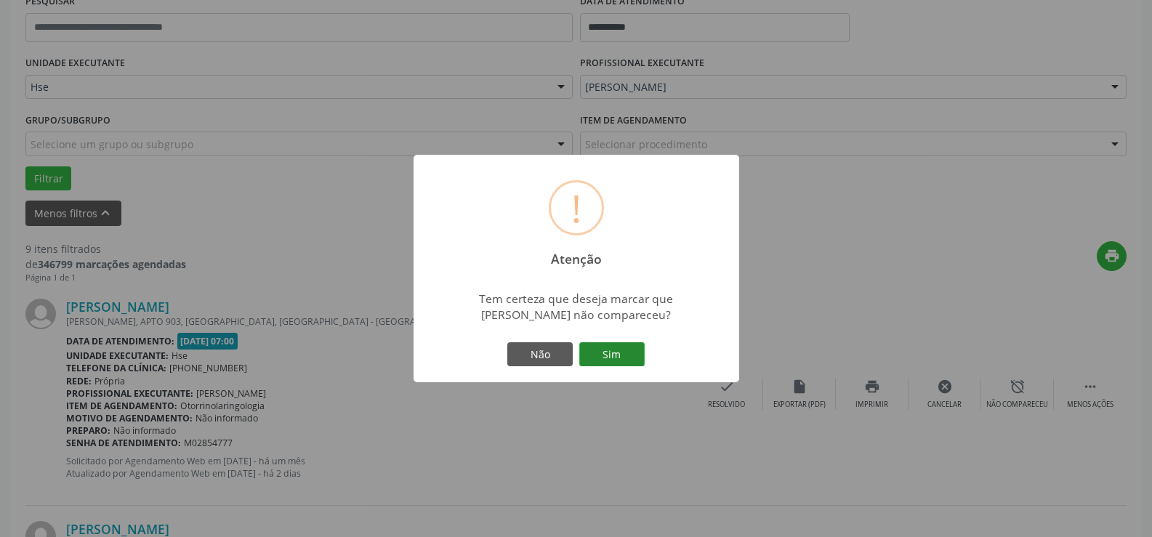
click at [638, 349] on button "Sim" at bounding box center [611, 354] width 65 height 25
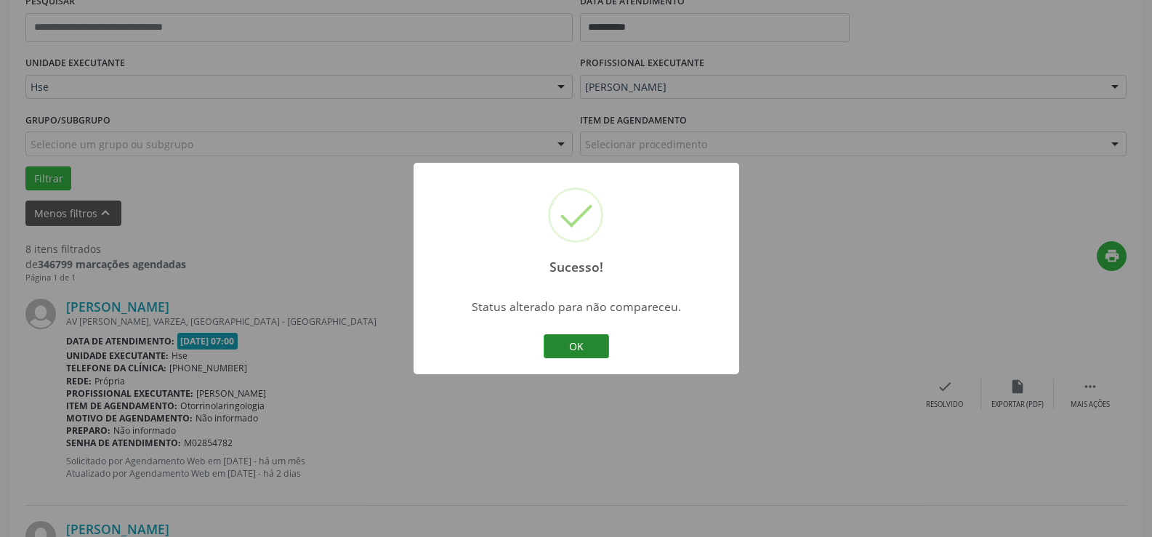
click at [576, 344] on button "OK" at bounding box center [576, 346] width 65 height 25
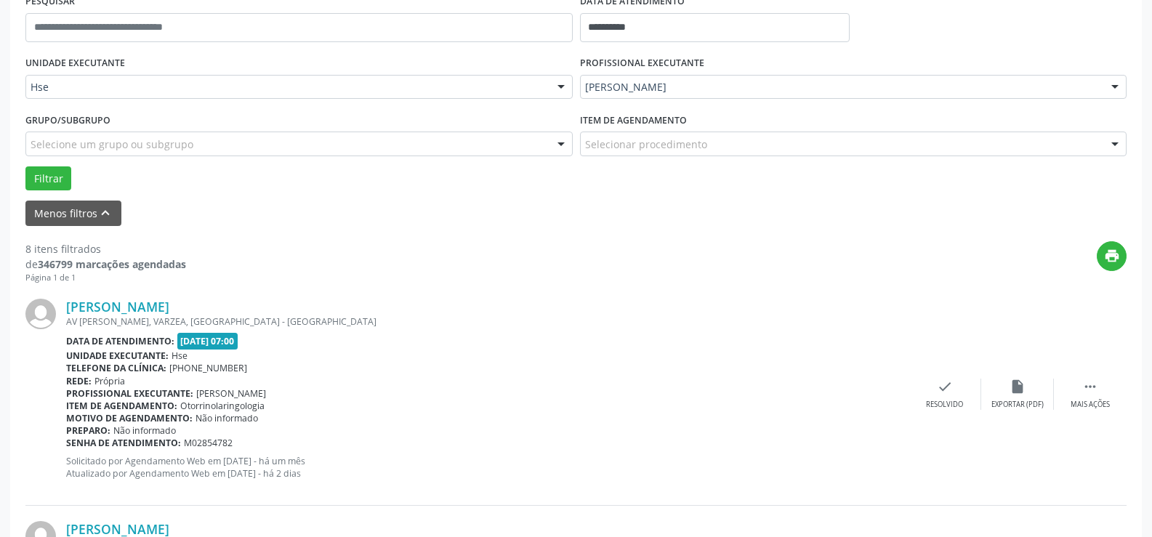
click at [952, 420] on div "[PERSON_NAME] AV [PERSON_NAME], [GEOGRAPHIC_DATA], [GEOGRAPHIC_DATA] - [GEOGRAP…" at bounding box center [575, 394] width 1101 height 222
click at [924, 398] on div "check Resolvido" at bounding box center [944, 394] width 73 height 31
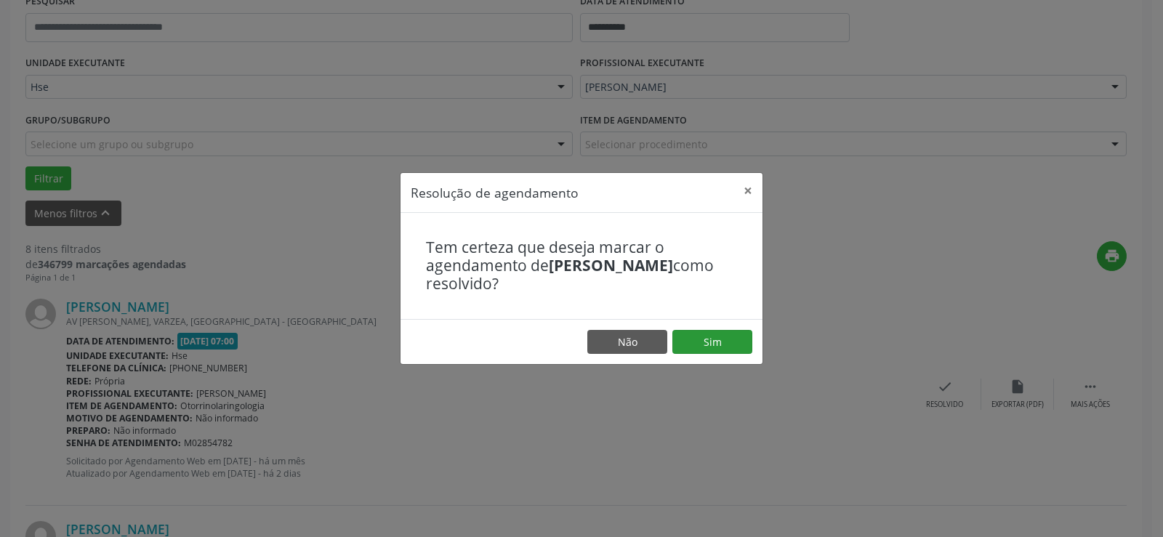
click at [719, 354] on footer "Não Sim" at bounding box center [581, 342] width 362 height 46
click at [716, 350] on button "Sim" at bounding box center [712, 342] width 80 height 25
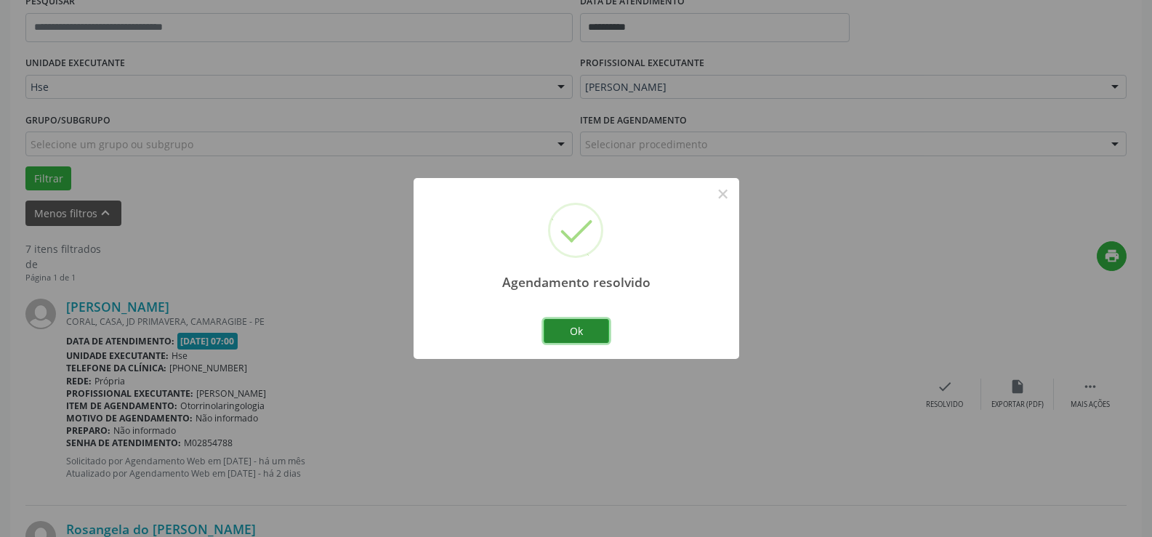
click at [578, 331] on button "Ok" at bounding box center [576, 331] width 65 height 25
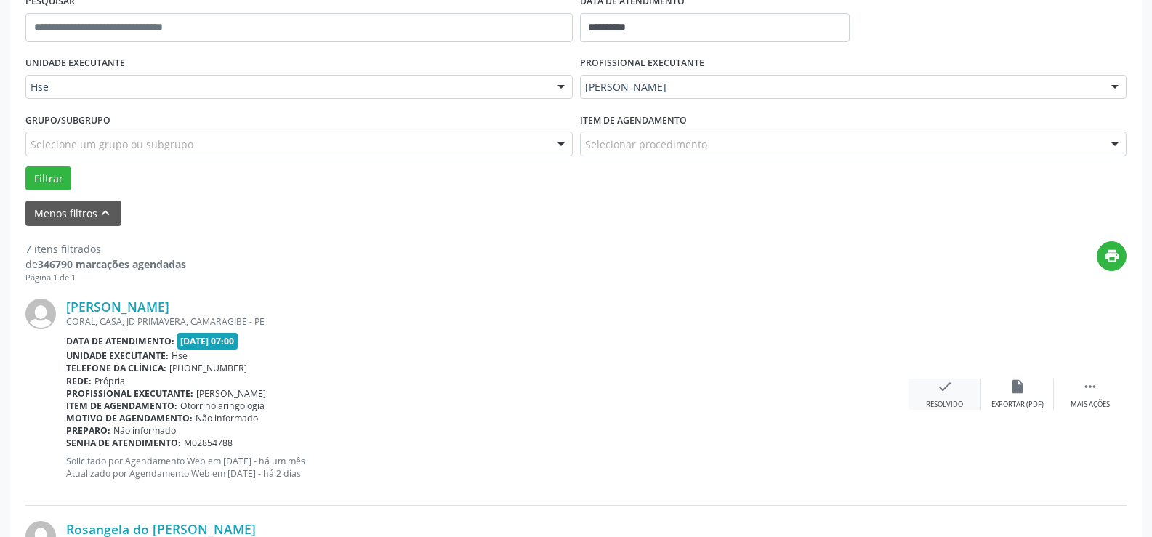
click at [950, 391] on icon "check" at bounding box center [945, 387] width 16 height 16
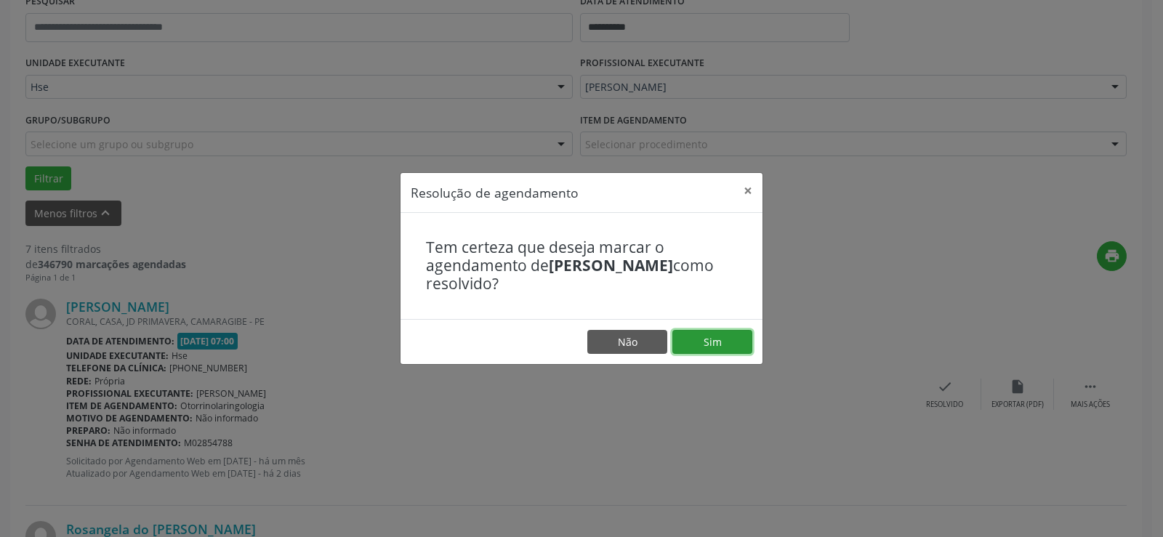
click at [730, 341] on button "Sim" at bounding box center [712, 342] width 80 height 25
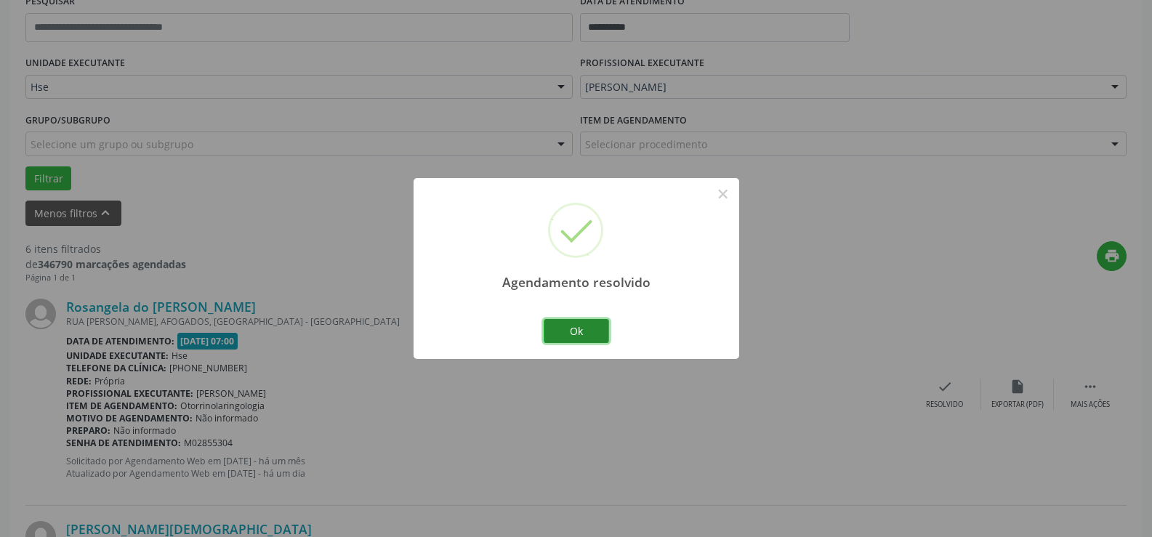
click at [584, 323] on button "Ok" at bounding box center [576, 331] width 65 height 25
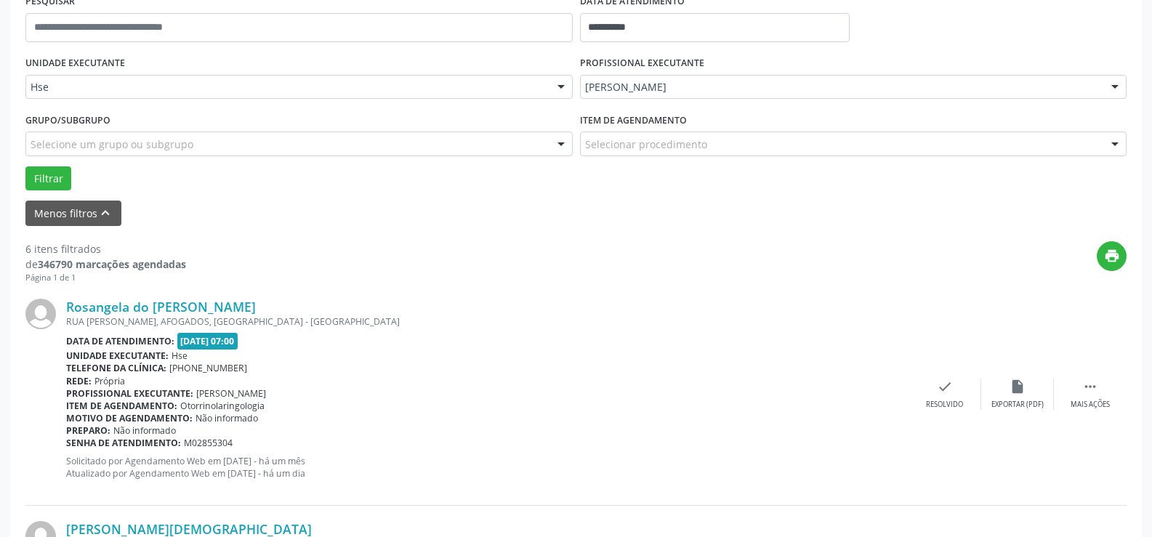
click at [943, 372] on div "Rosangela do [PERSON_NAME] RUA [PERSON_NAME], AFOGADOS, [GEOGRAPHIC_DATA] - [GE…" at bounding box center [575, 394] width 1101 height 222
click at [939, 392] on icon "check" at bounding box center [945, 387] width 16 height 16
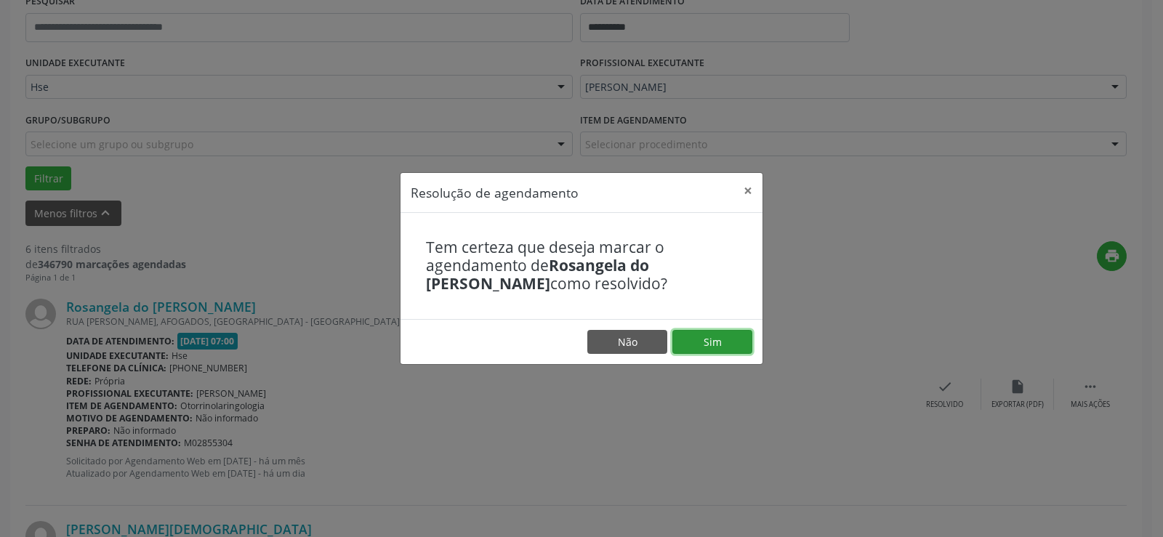
click at [740, 346] on button "Sim" at bounding box center [712, 342] width 80 height 25
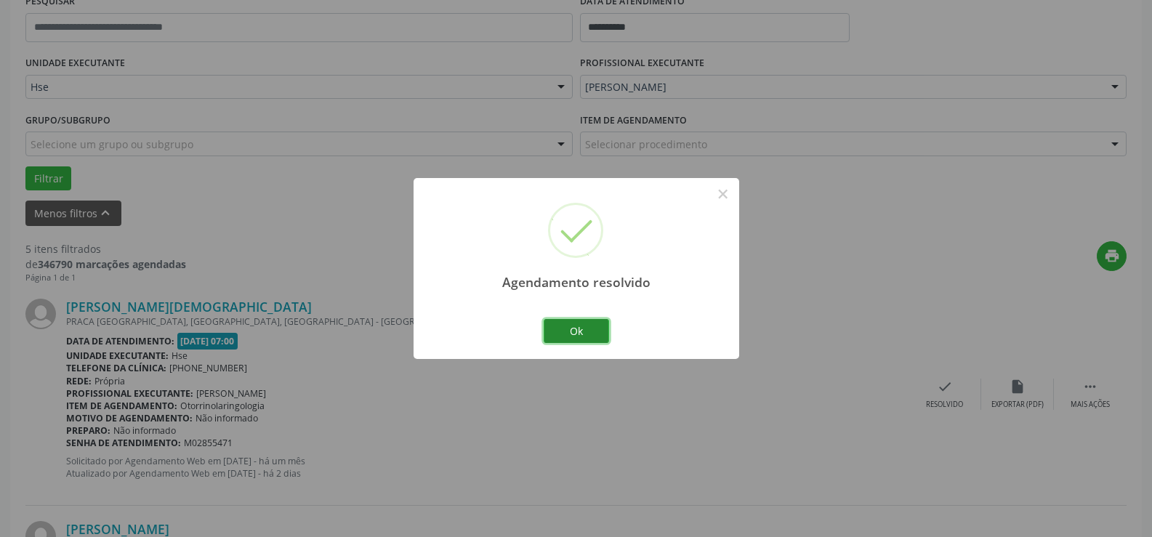
click at [588, 327] on button "Ok" at bounding box center [576, 331] width 65 height 25
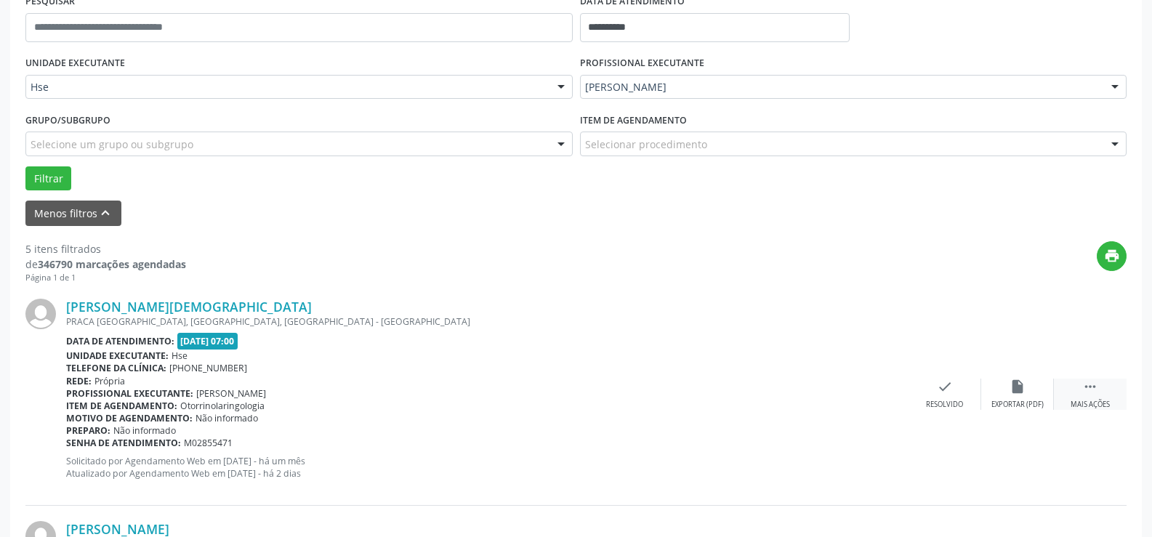
click at [1096, 396] on div " Mais ações" at bounding box center [1090, 394] width 73 height 31
click at [1024, 395] on icon "alarm_off" at bounding box center [1017, 387] width 16 height 16
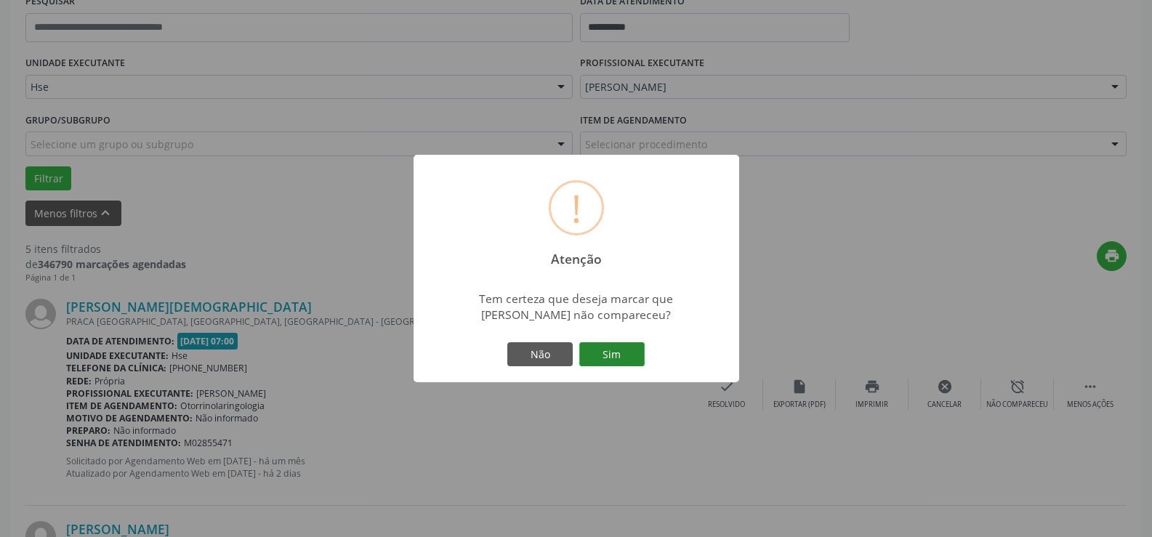
click at [642, 351] on button "Sim" at bounding box center [611, 354] width 65 height 25
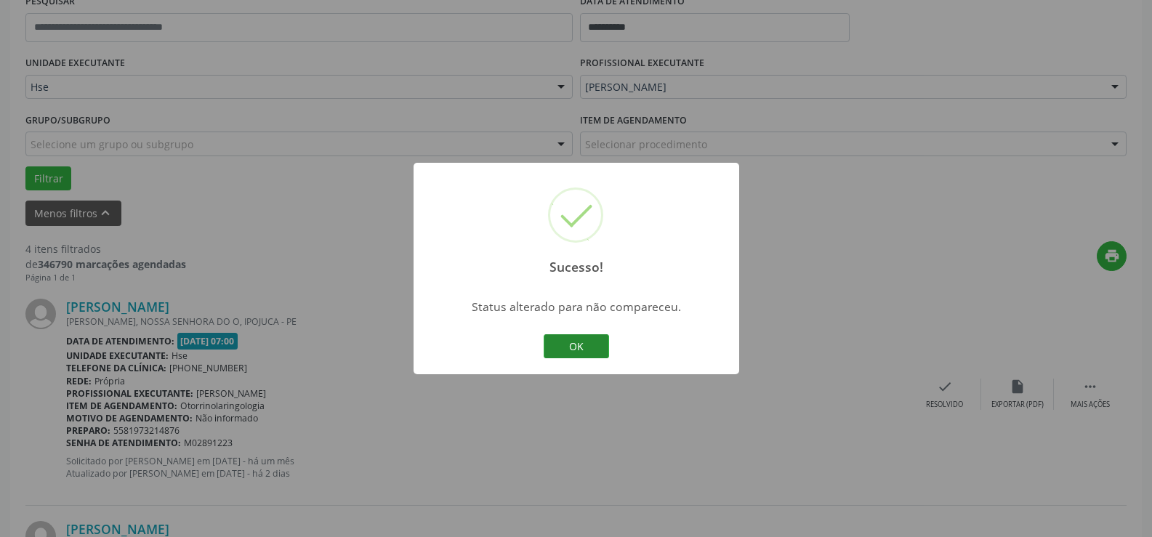
click at [592, 346] on button "OK" at bounding box center [576, 346] width 65 height 25
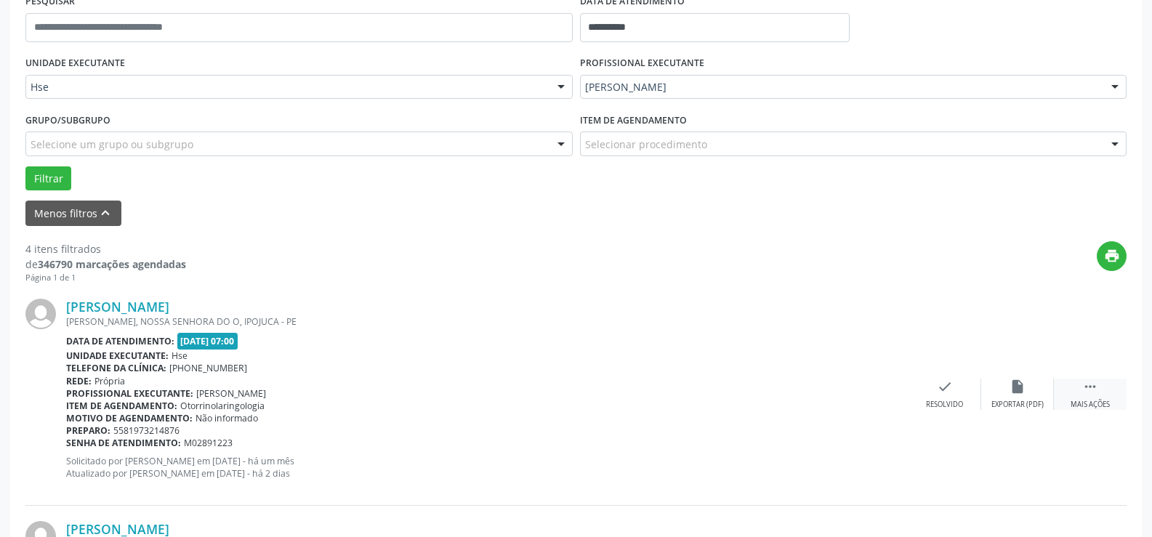
click at [1105, 390] on div " Mais ações" at bounding box center [1090, 394] width 73 height 31
click at [987, 376] on div "[PERSON_NAME] [PERSON_NAME], NOSSA SENHORA DO O, [GEOGRAPHIC_DATA] - PE Data de…" at bounding box center [575, 394] width 1101 height 222
click at [1018, 384] on icon "alarm_off" at bounding box center [1017, 387] width 16 height 16
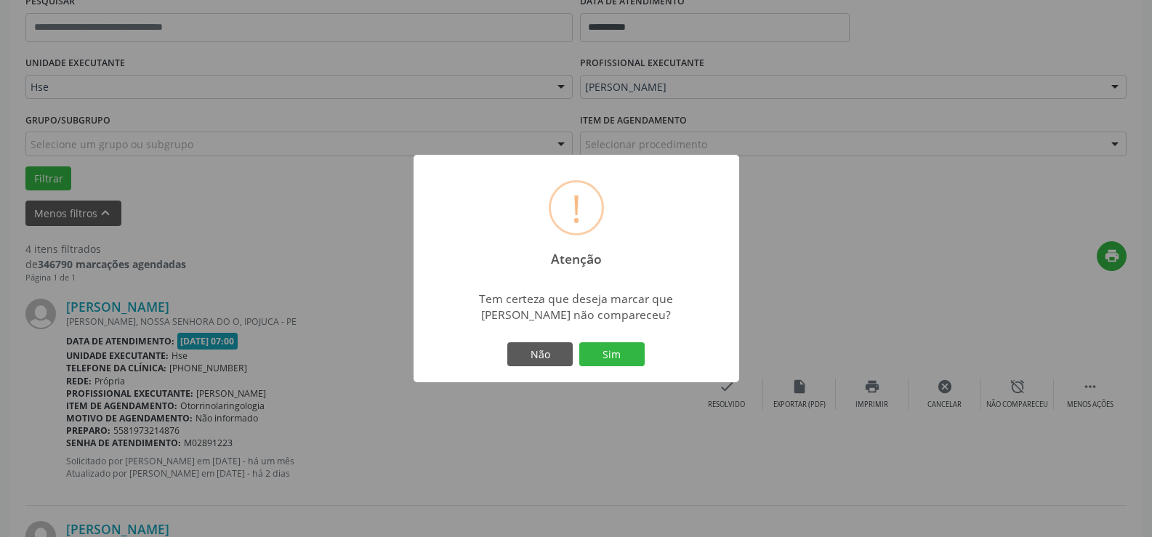
click at [640, 350] on button "Sim" at bounding box center [611, 354] width 65 height 25
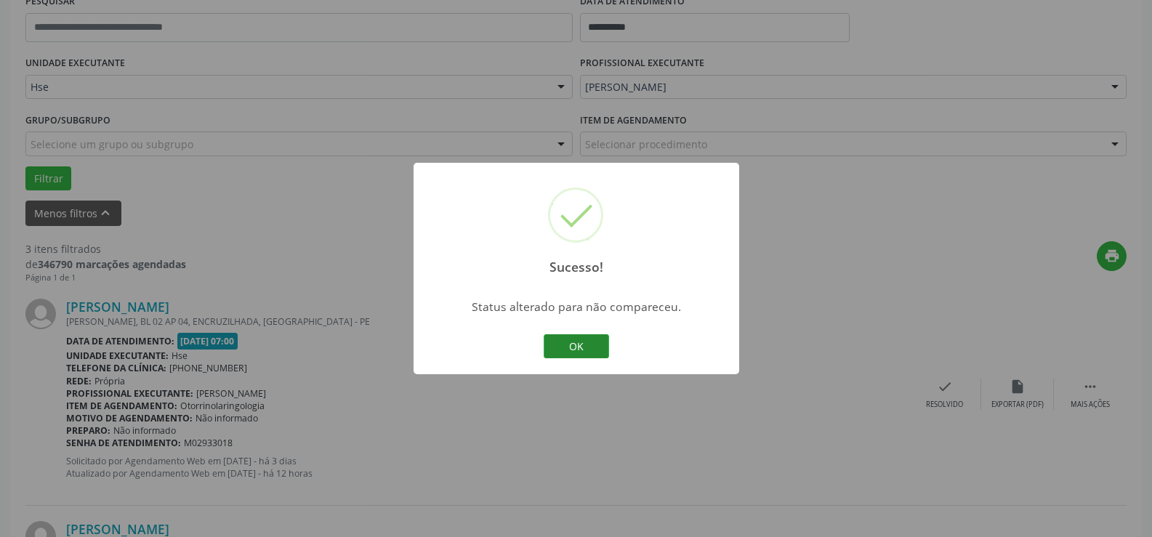
click at [594, 347] on button "OK" at bounding box center [576, 346] width 65 height 25
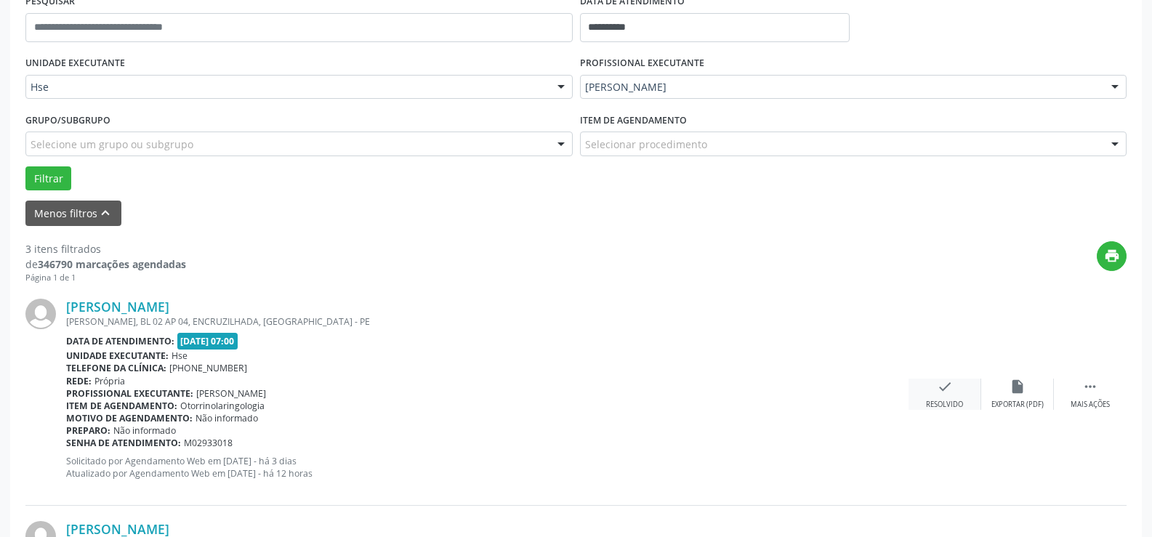
click at [937, 392] on icon "check" at bounding box center [945, 387] width 16 height 16
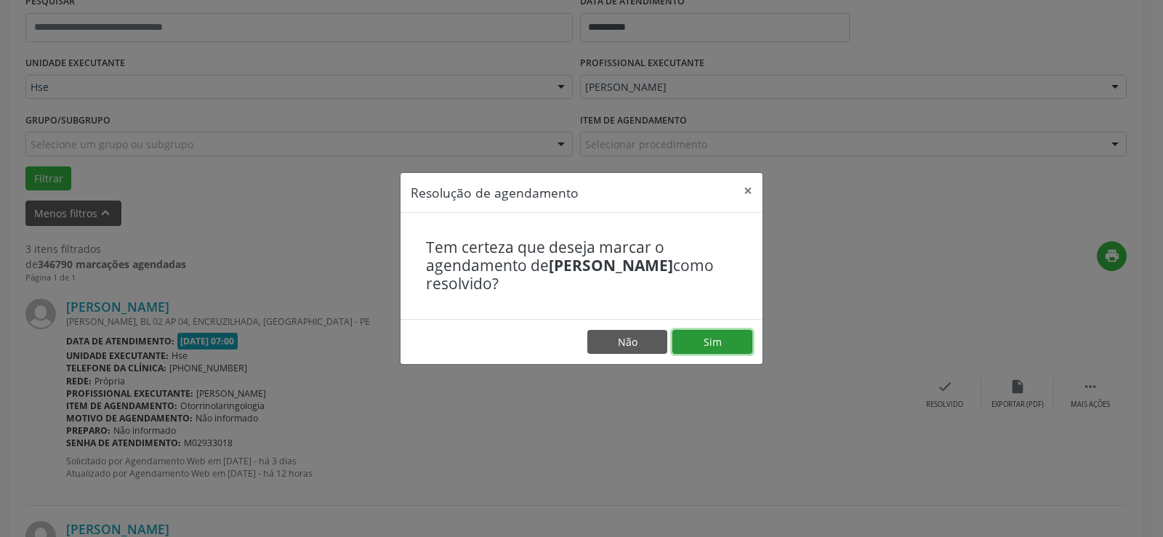
click at [700, 343] on button "Sim" at bounding box center [712, 342] width 80 height 25
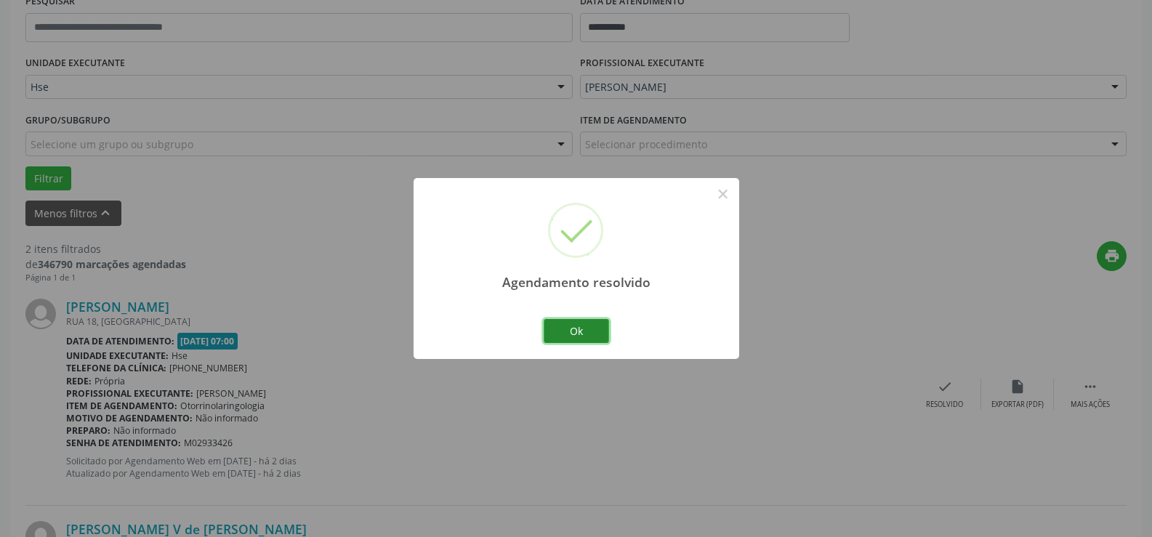
click at [594, 337] on button "Ok" at bounding box center [576, 331] width 65 height 25
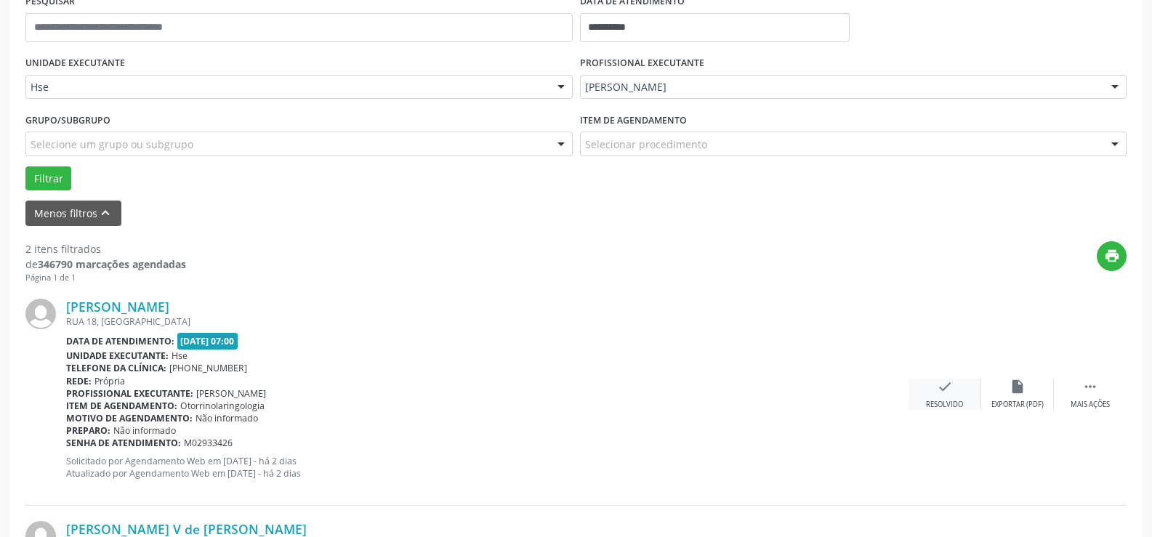
click at [943, 382] on icon "check" at bounding box center [945, 387] width 16 height 16
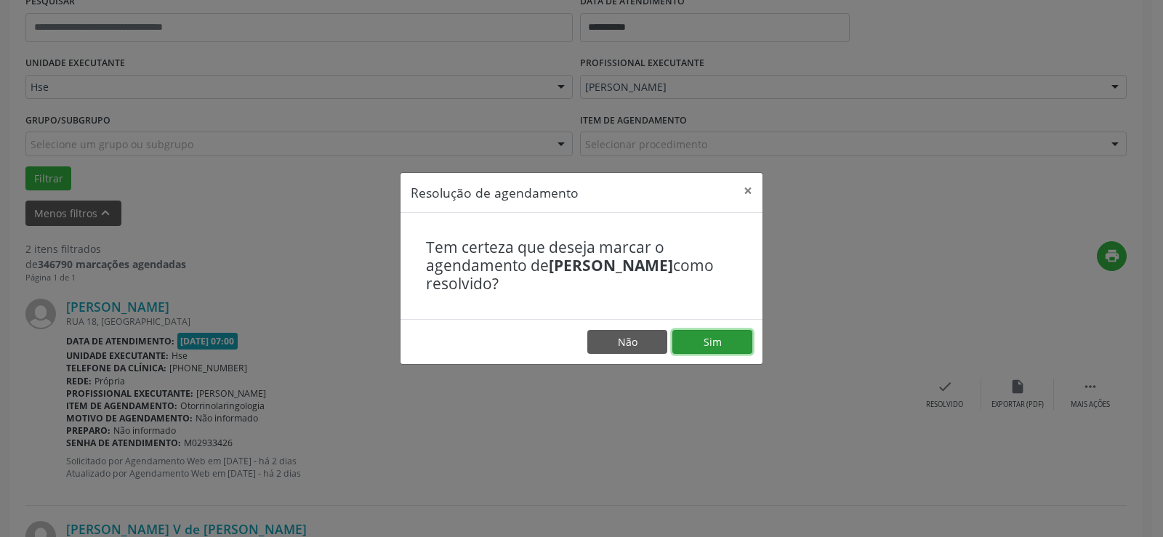
click at [693, 350] on button "Sim" at bounding box center [712, 342] width 80 height 25
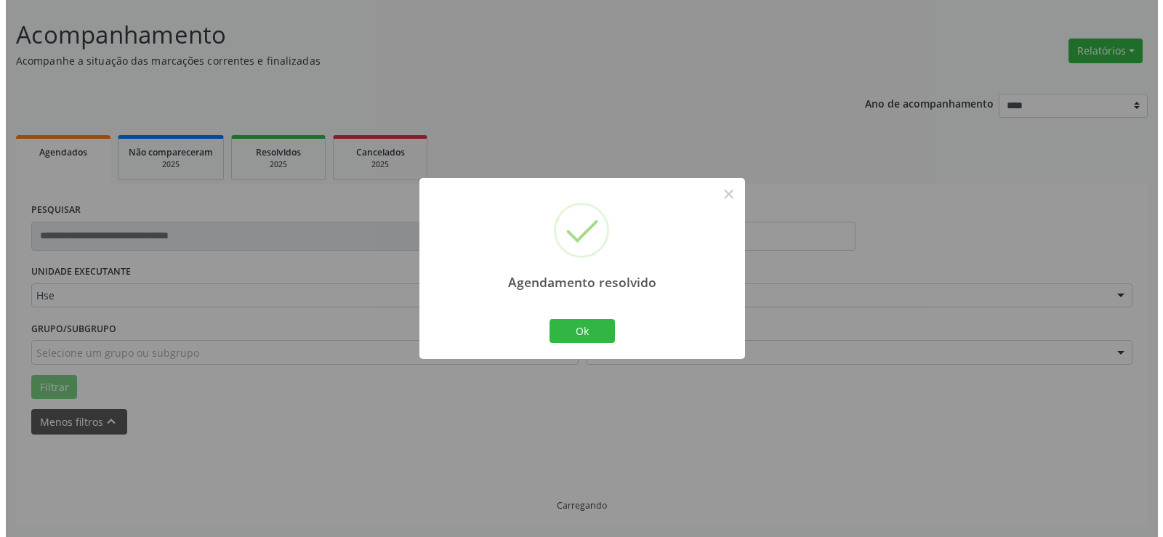
scroll to position [284, 0]
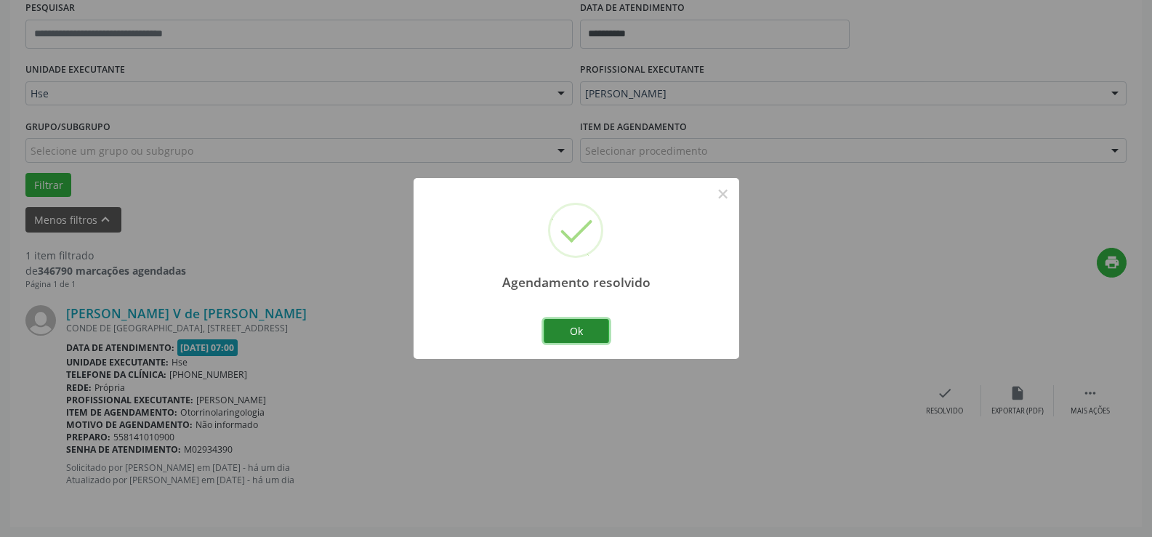
click at [573, 328] on button "Ok" at bounding box center [576, 331] width 65 height 25
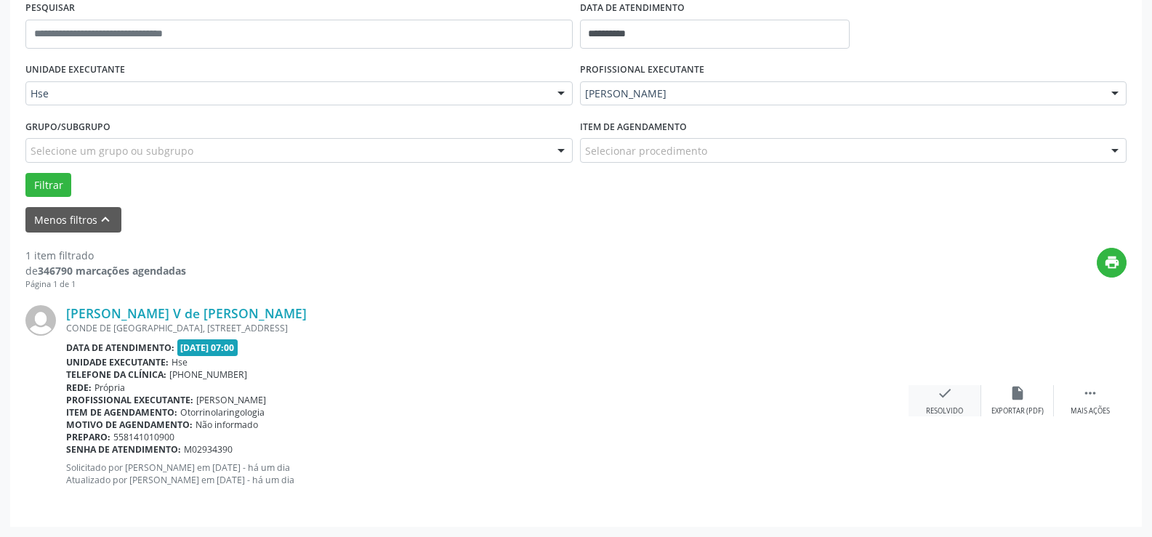
click at [929, 387] on div "check Resolvido" at bounding box center [944, 400] width 73 height 31
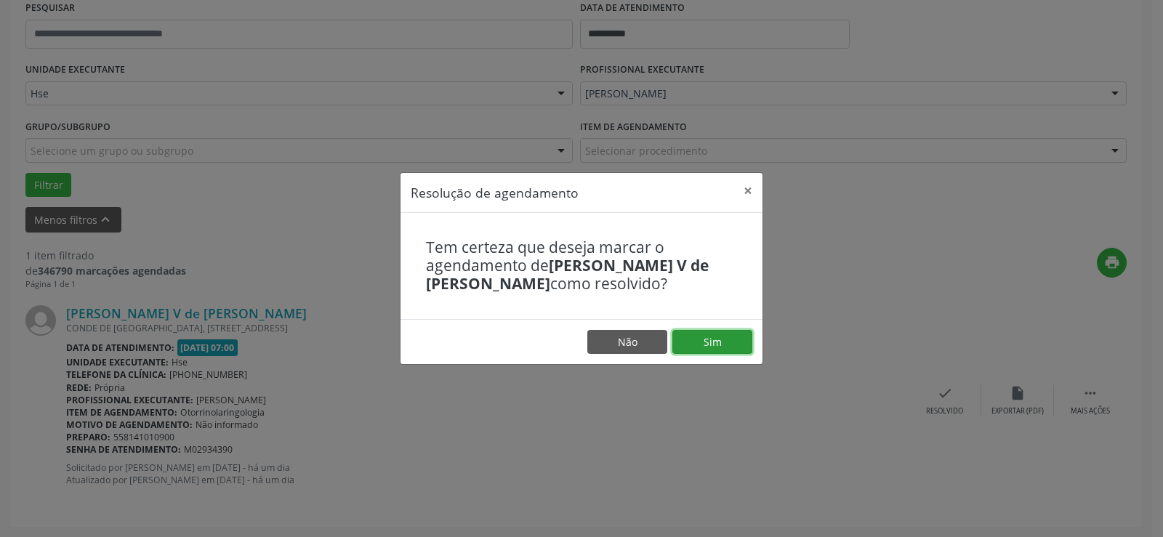
click at [707, 344] on button "Sim" at bounding box center [712, 342] width 80 height 25
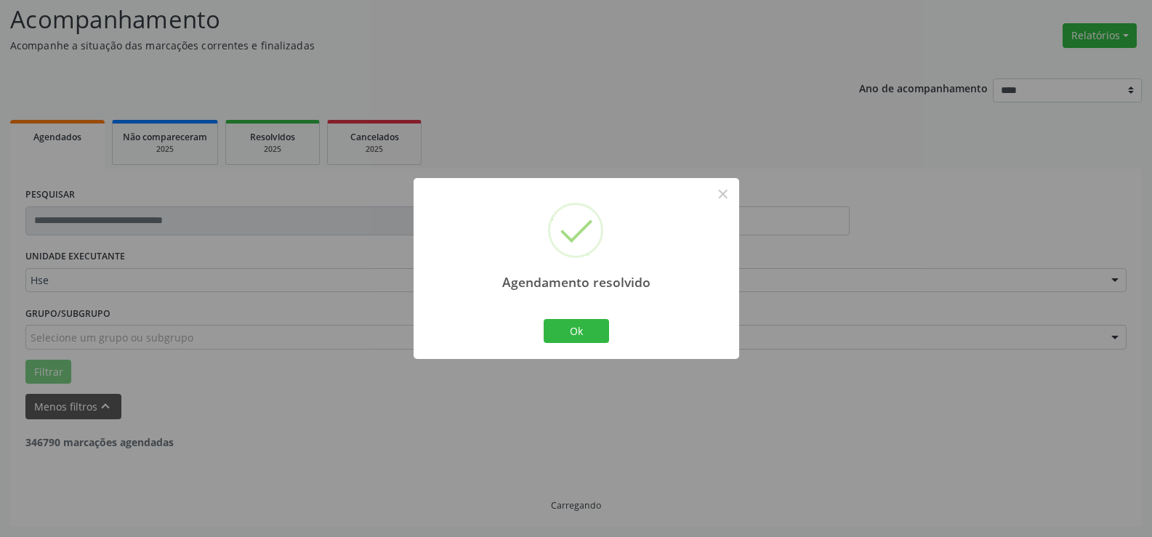
scroll to position [51, 0]
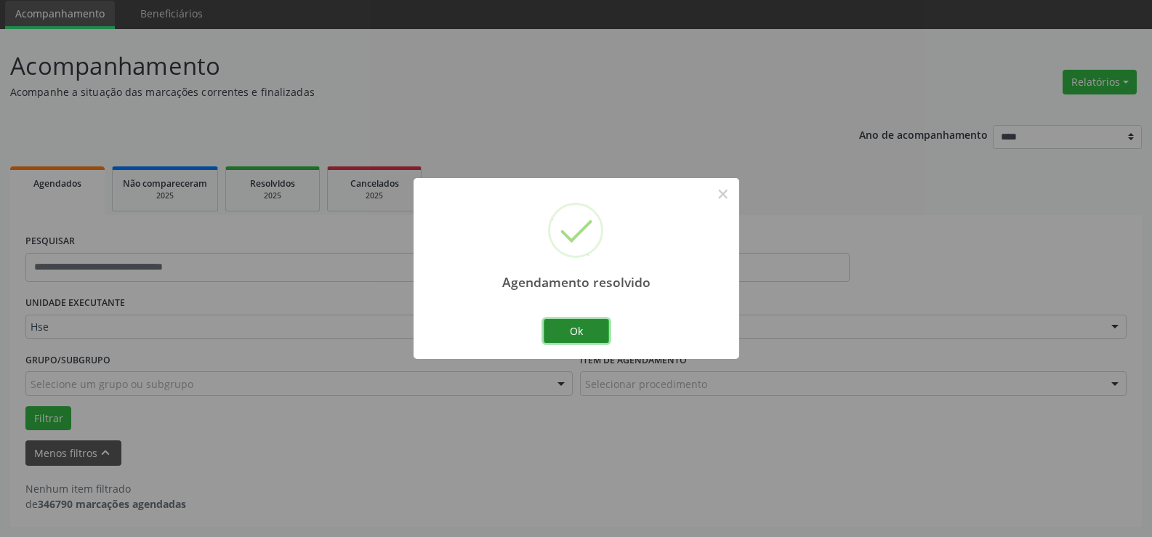
click at [593, 331] on button "Ok" at bounding box center [576, 331] width 65 height 25
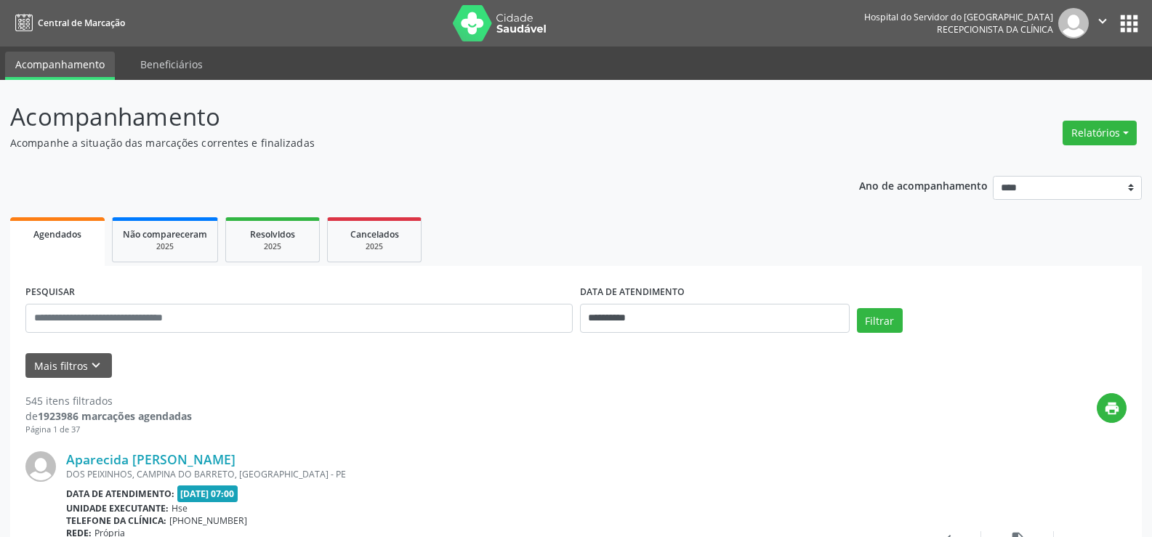
select select "*"
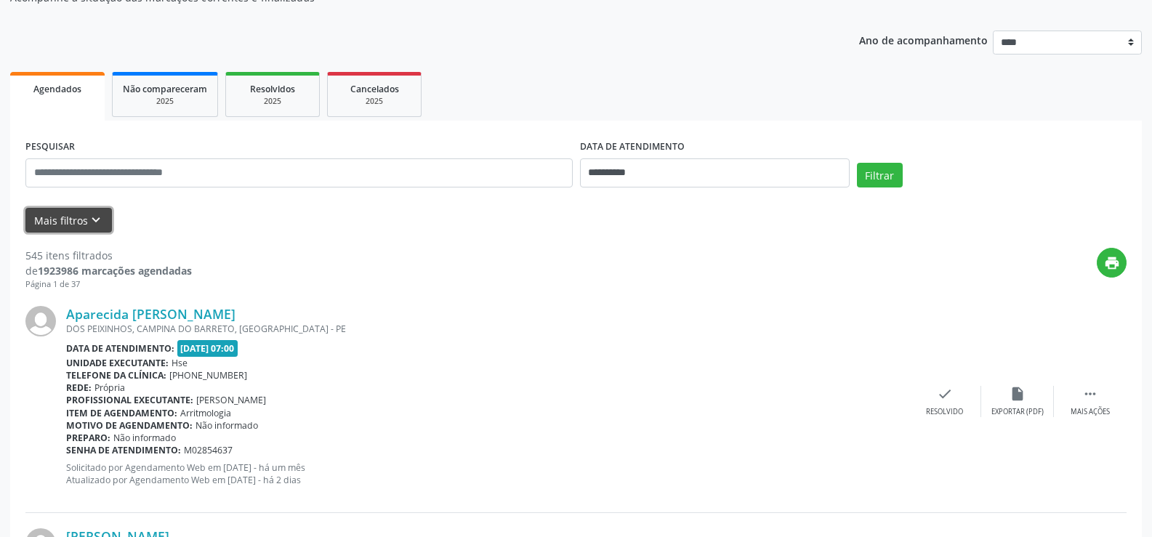
scroll to position [145, 0]
drag, startPoint x: 0, startPoint y: 0, endPoint x: 64, endPoint y: 220, distance: 229.3
click at [64, 220] on button "Mais filtros keyboard_arrow_down" at bounding box center [68, 220] width 86 height 25
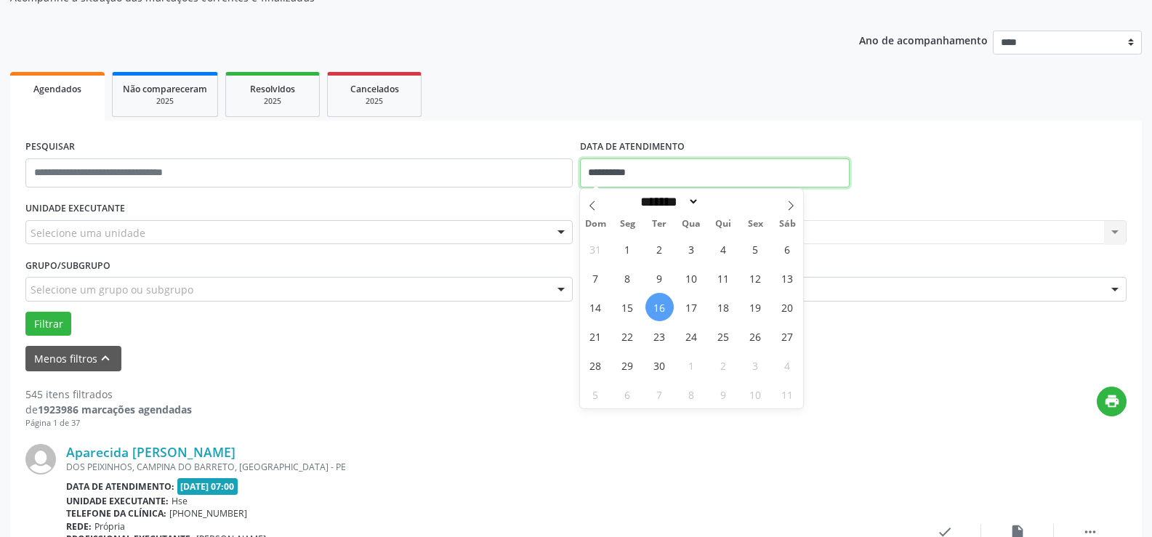
click at [626, 174] on input "**********" at bounding box center [715, 172] width 270 height 29
click at [659, 307] on span "16" at bounding box center [659, 307] width 28 height 28
type input "**********"
click at [664, 309] on span "16" at bounding box center [659, 307] width 28 height 28
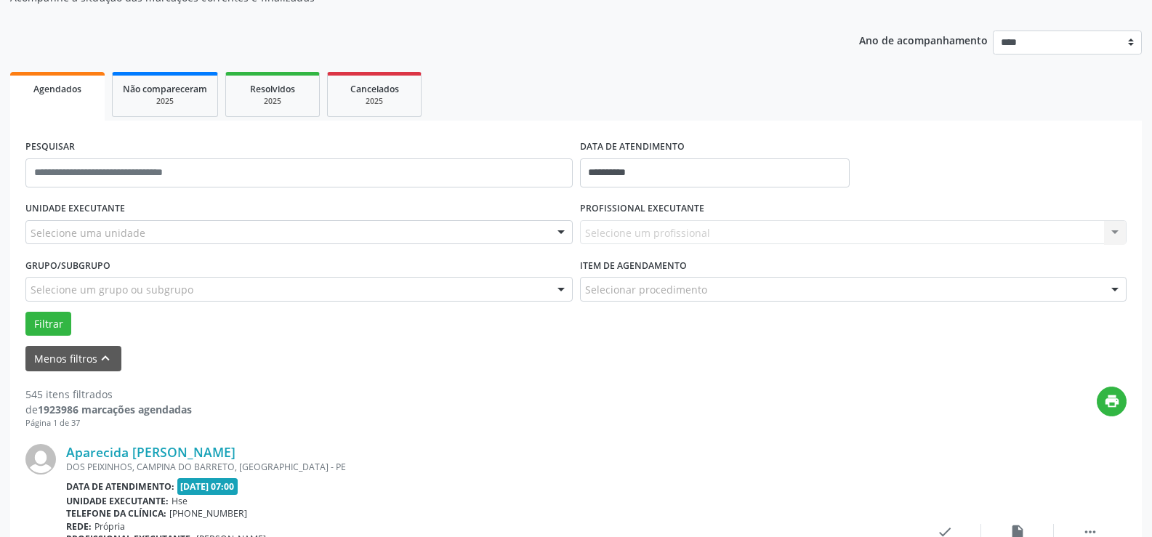
click at [612, 236] on div "Selecione um profissional Nenhum resultado encontrado para: " " Não há nenhuma …" at bounding box center [853, 232] width 547 height 25
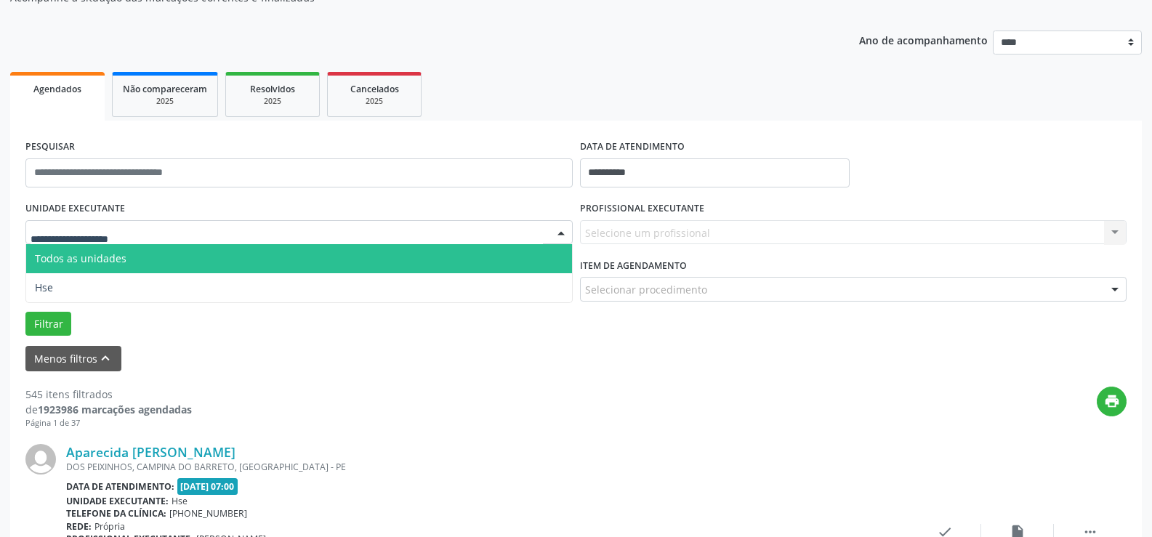
click at [166, 237] on div at bounding box center [298, 232] width 547 height 25
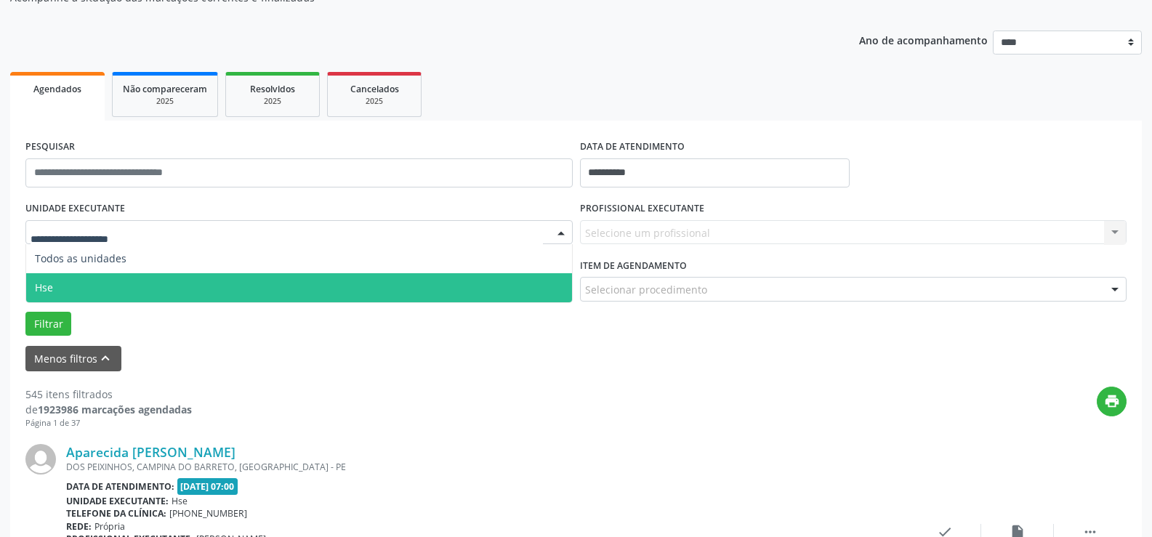
click at [162, 286] on span "Hse" at bounding box center [299, 287] width 546 height 29
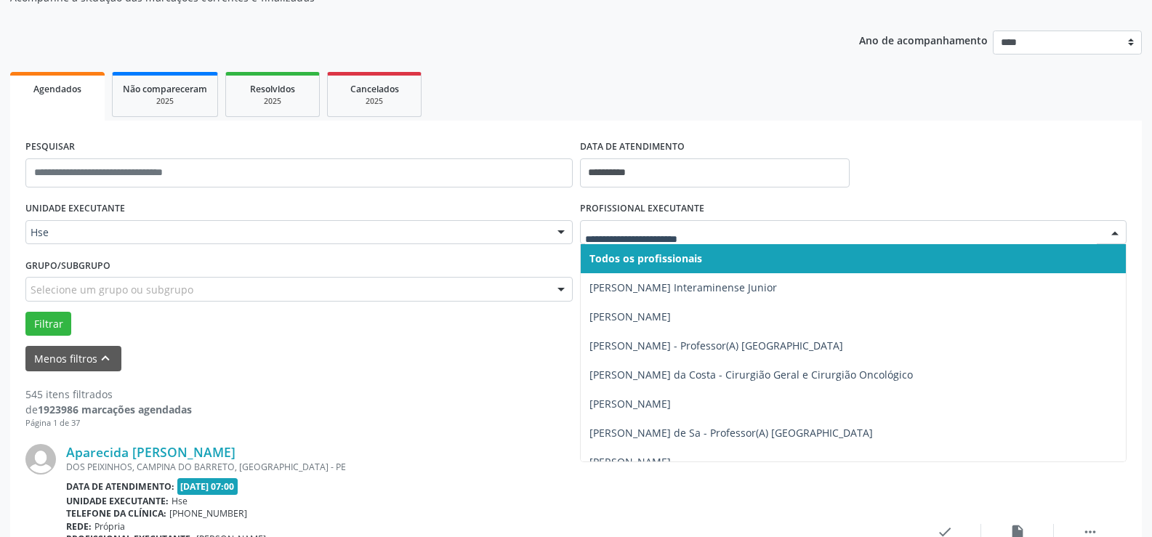
click at [1115, 231] on div at bounding box center [1115, 233] width 22 height 25
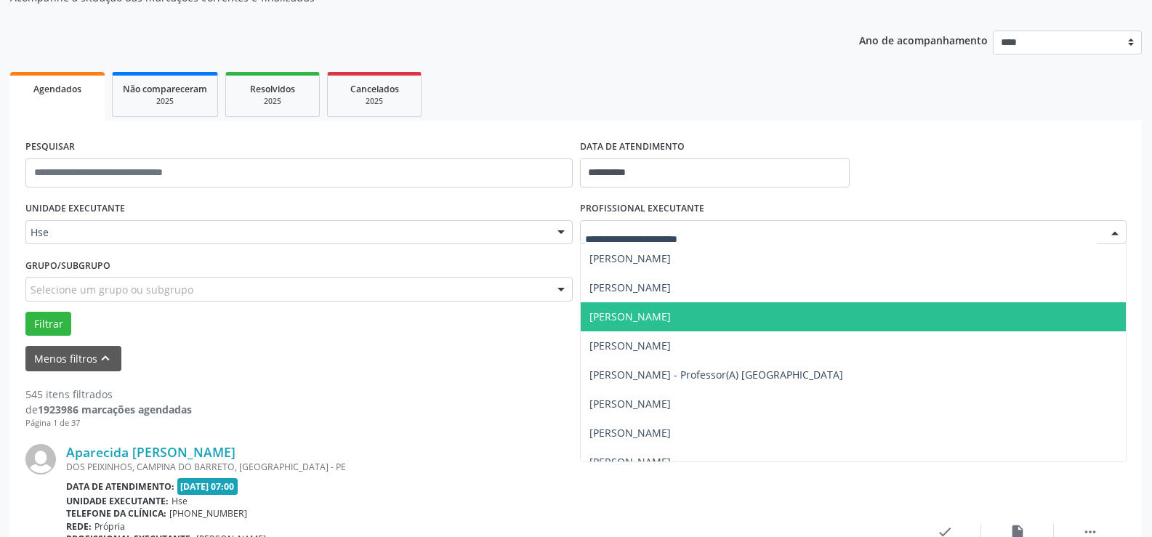
scroll to position [9447, 0]
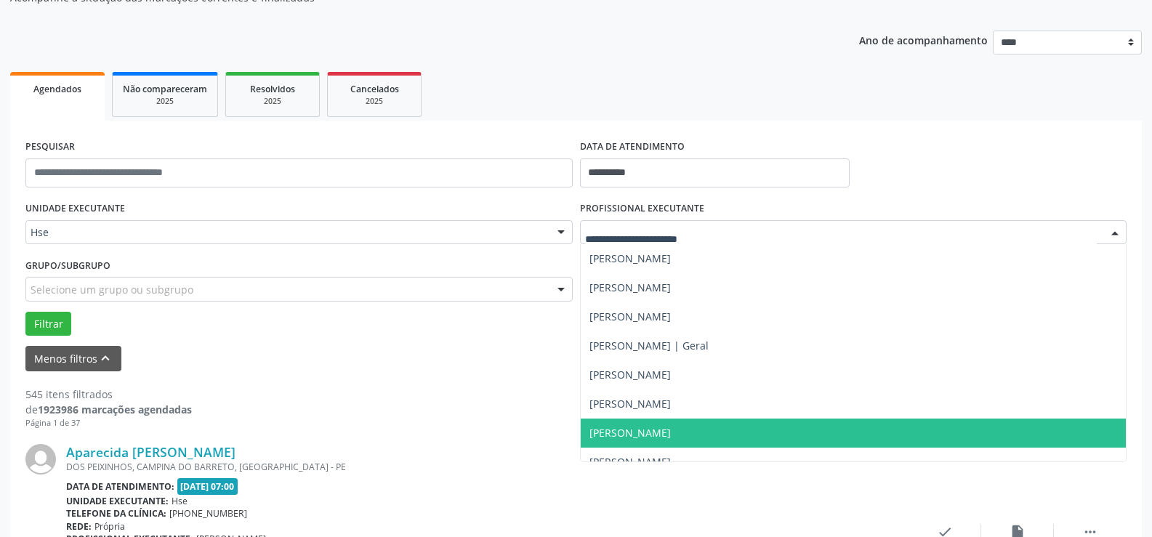
click at [639, 429] on span "[PERSON_NAME]" at bounding box center [629, 433] width 81 height 14
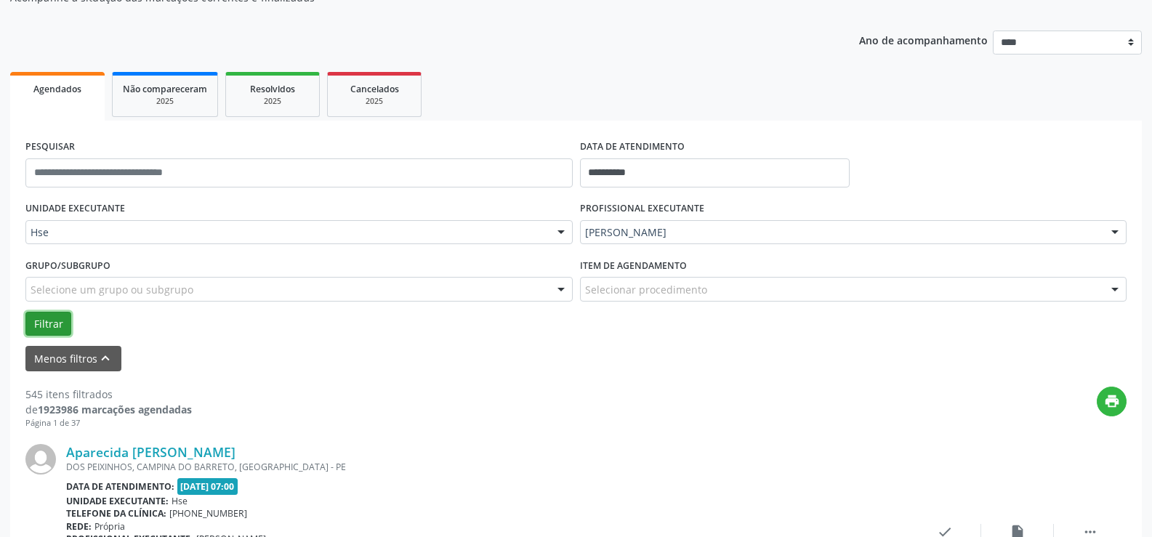
click at [44, 326] on button "Filtrar" at bounding box center [48, 324] width 46 height 25
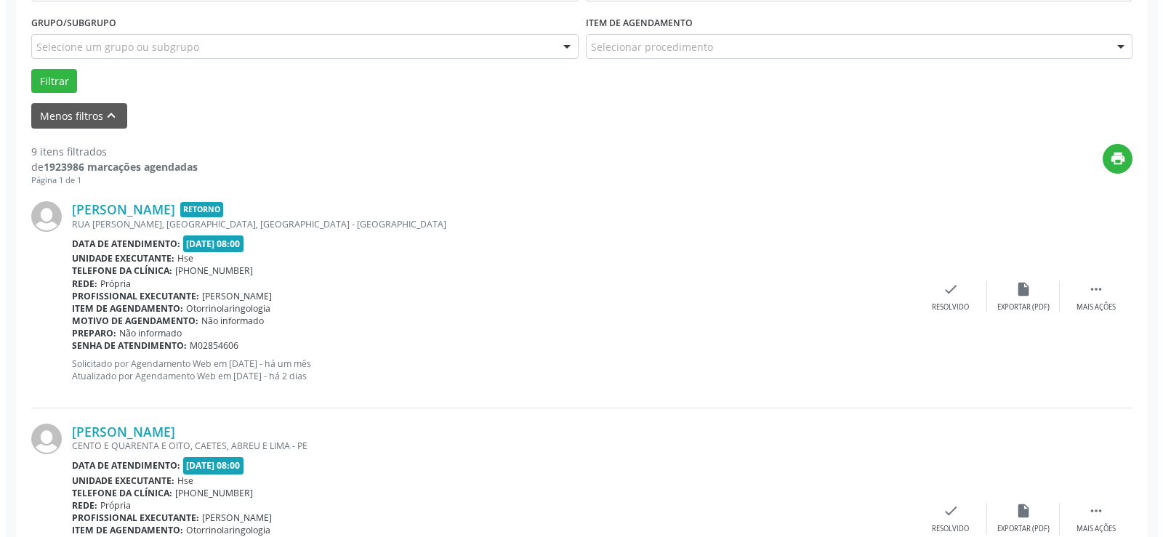
scroll to position [461, 0]
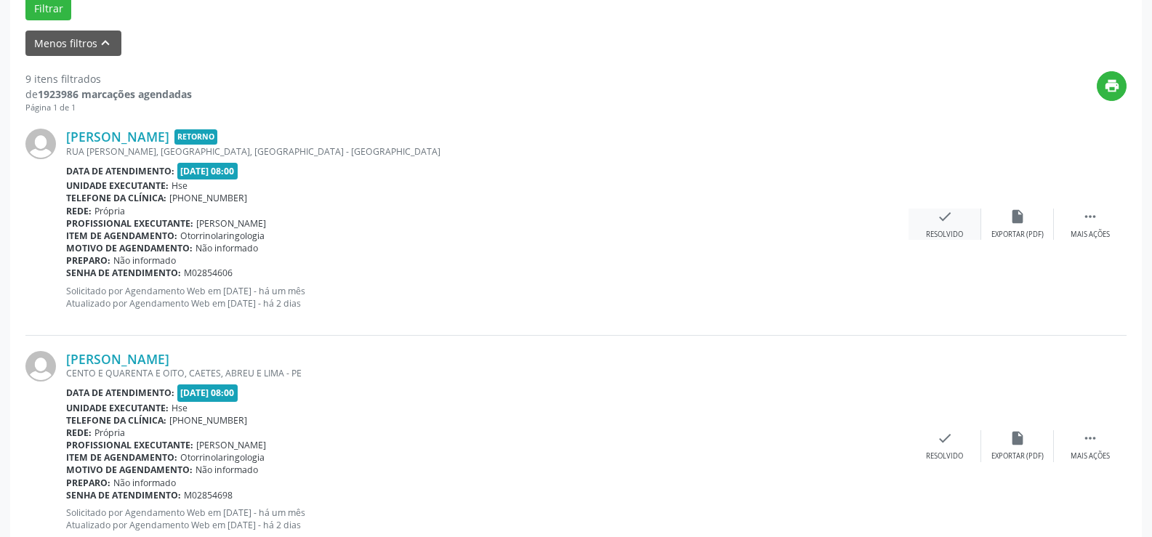
click at [944, 213] on icon "check" at bounding box center [945, 217] width 16 height 16
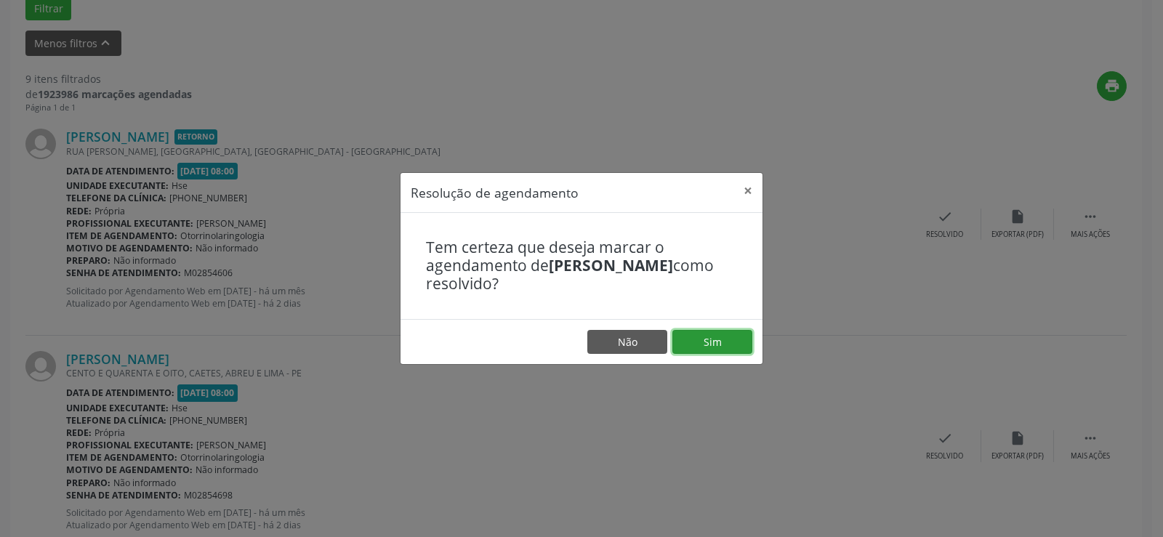
click at [709, 341] on button "Sim" at bounding box center [712, 342] width 80 height 25
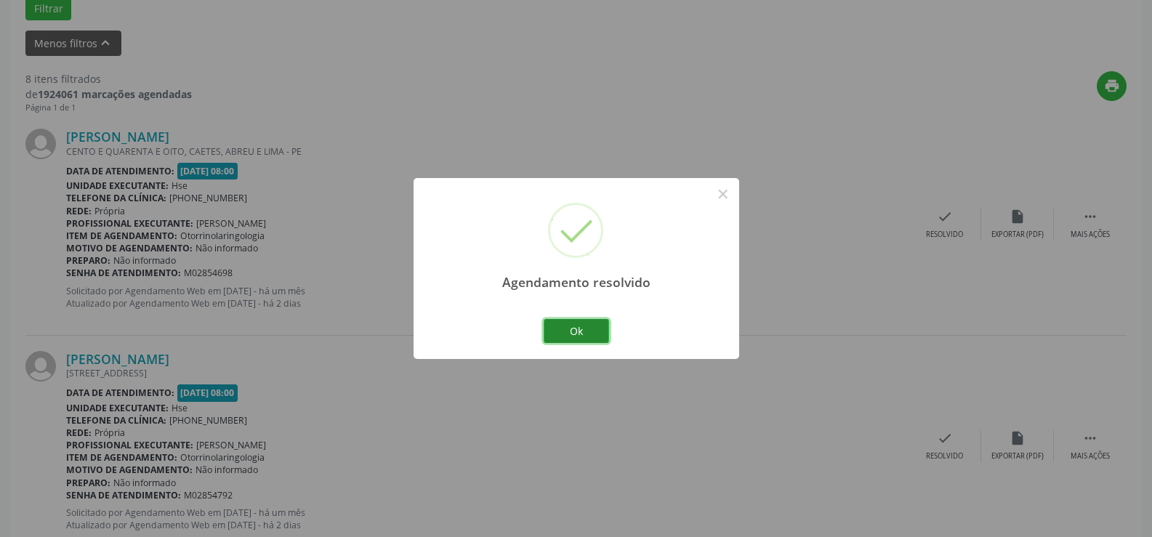
click at [581, 336] on button "Ok" at bounding box center [576, 331] width 65 height 25
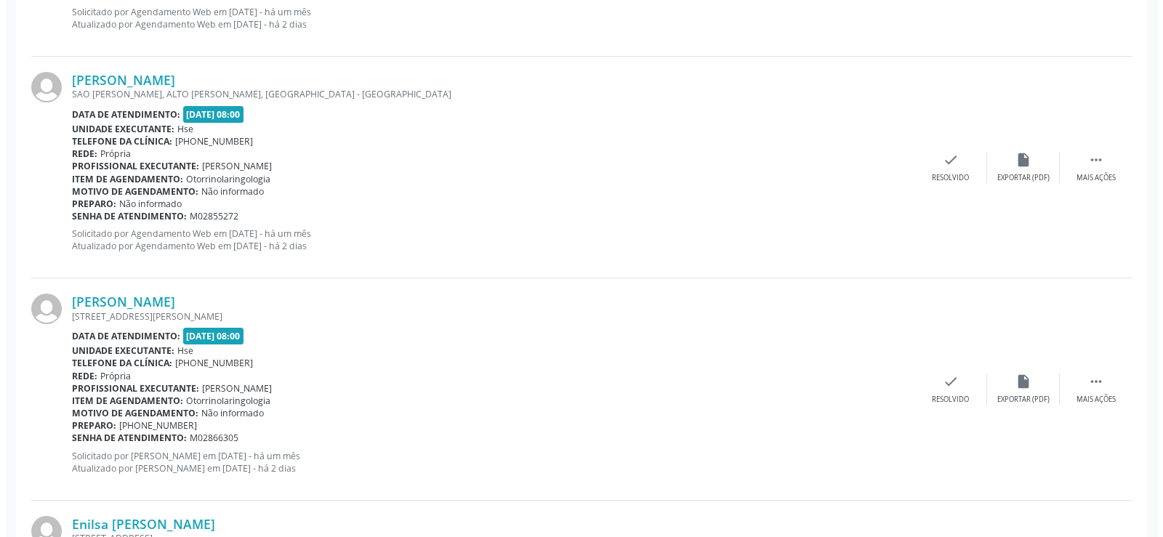
scroll to position [1333, 0]
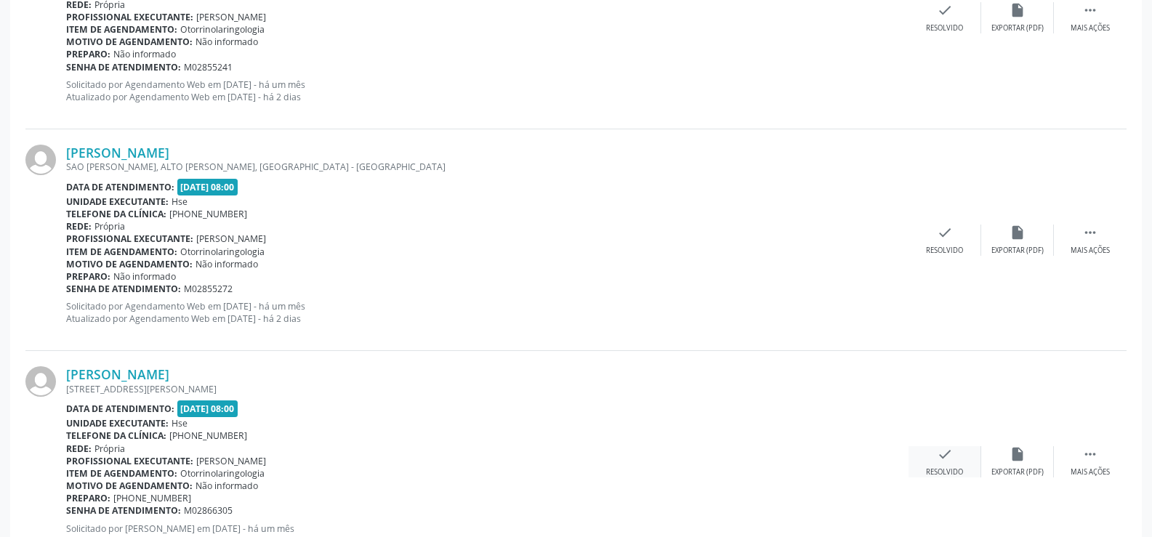
click at [941, 454] on icon "check" at bounding box center [945, 454] width 16 height 16
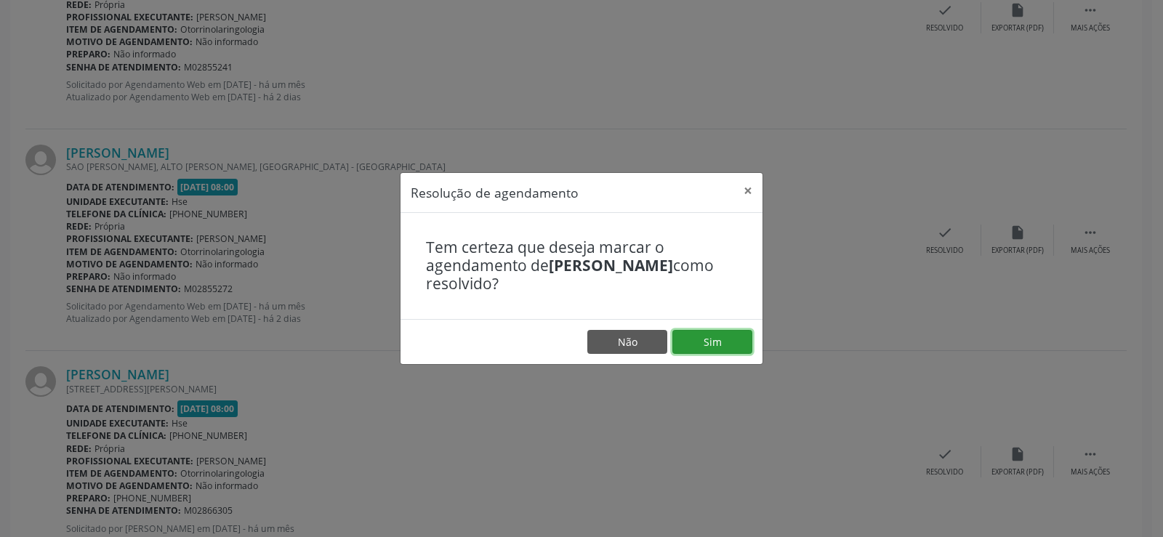
click at [714, 338] on button "Sim" at bounding box center [712, 342] width 80 height 25
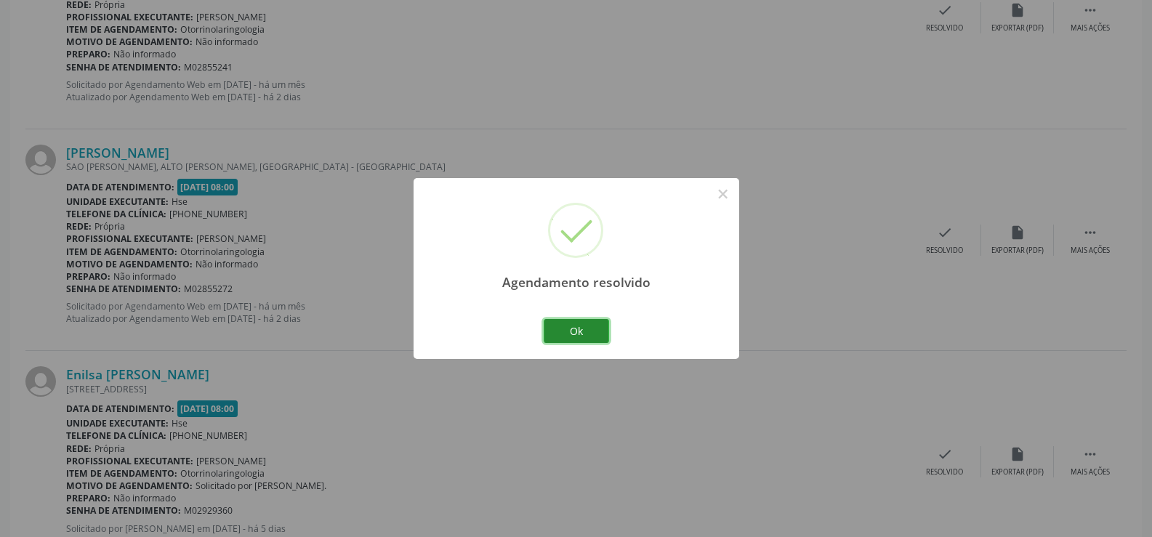
click at [576, 333] on button "Ok" at bounding box center [576, 331] width 65 height 25
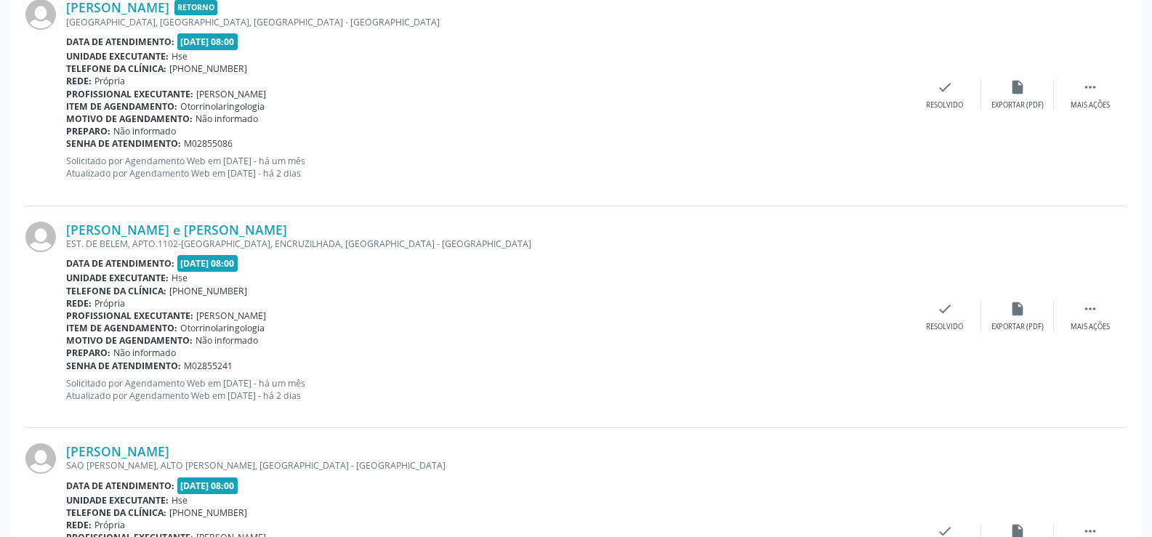
scroll to position [961, 0]
